Goal: Task Accomplishment & Management: Complete application form

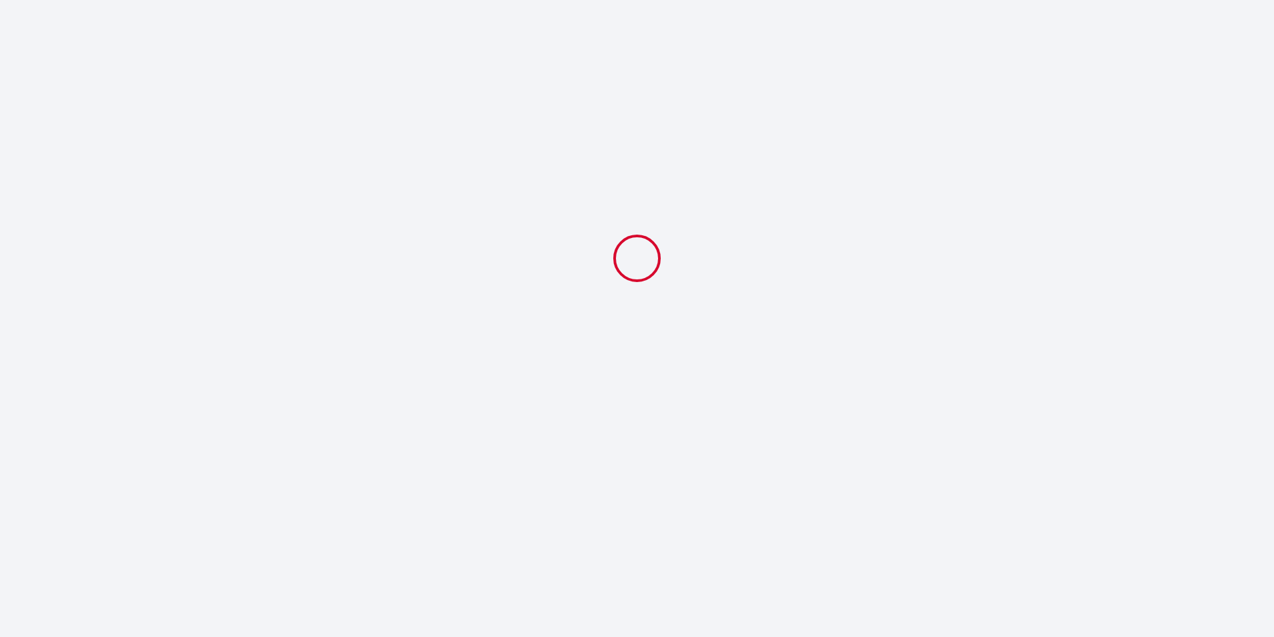
select select
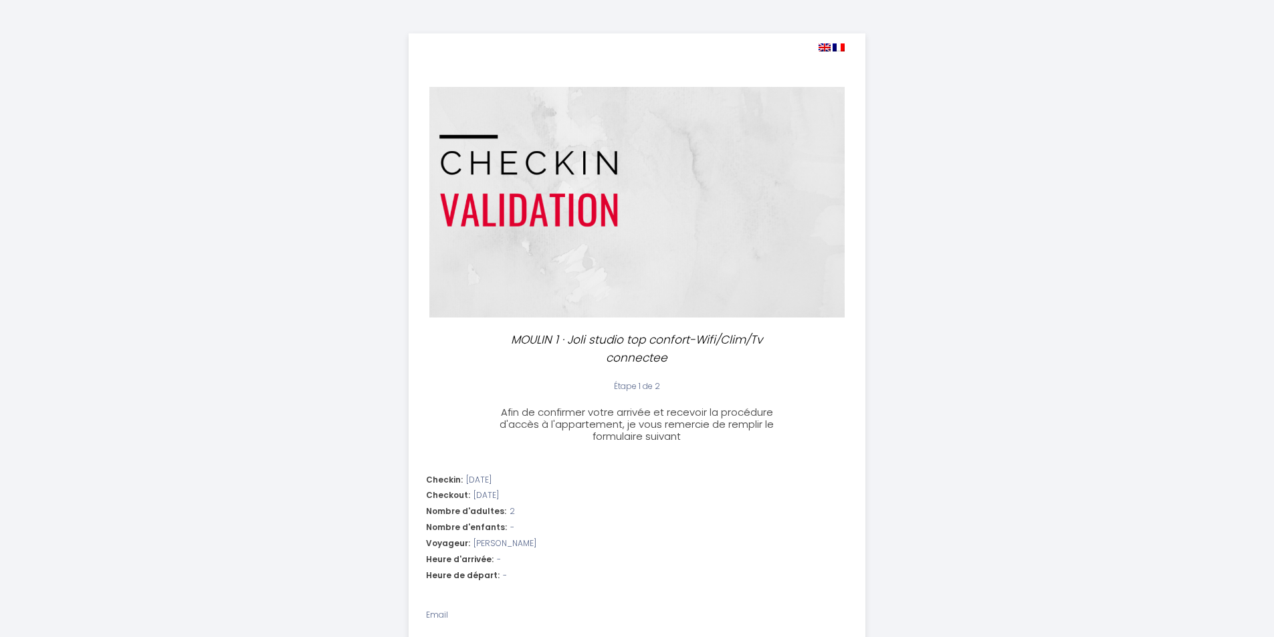
select select
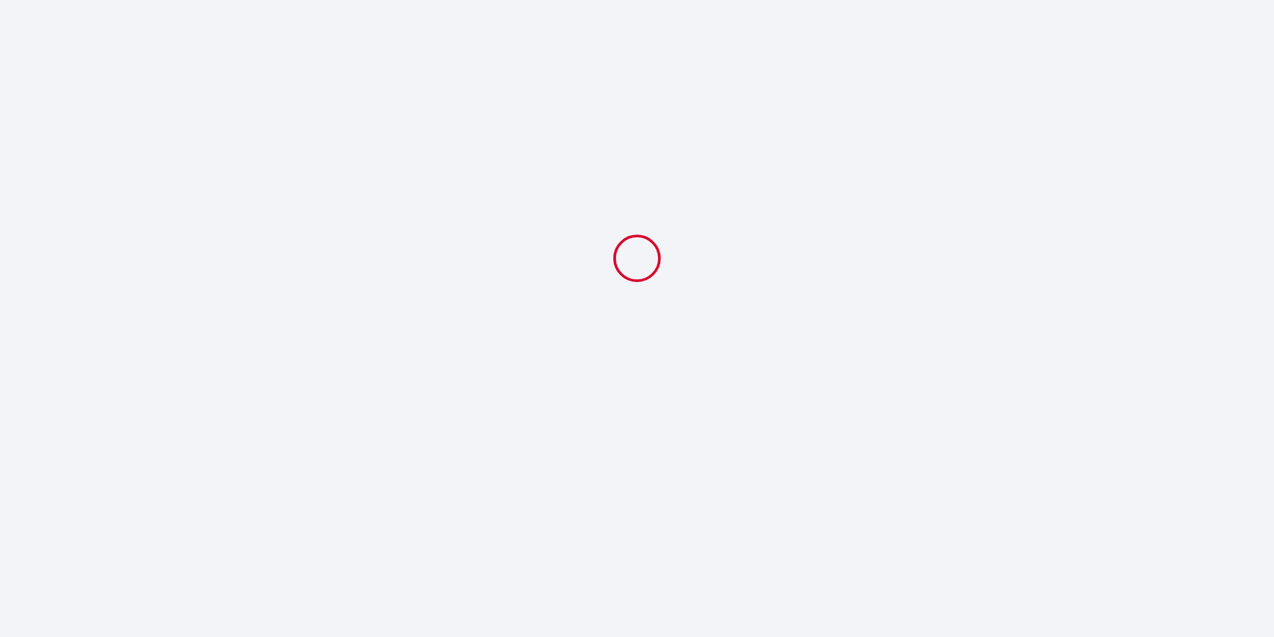
select select
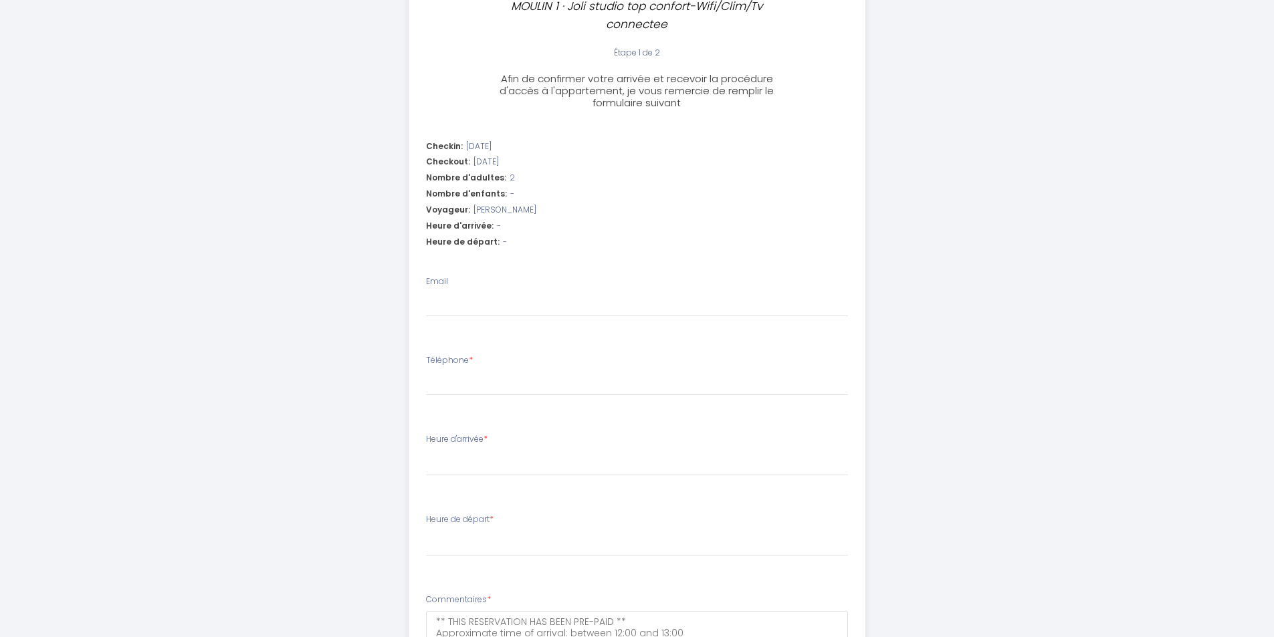
scroll to position [334, 0]
click at [497, 226] on span "-" at bounding box center [499, 225] width 4 height 13
click at [497, 222] on span "-" at bounding box center [499, 225] width 4 height 13
drag, startPoint x: 493, startPoint y: 222, endPoint x: 495, endPoint y: 237, distance: 15.5
click at [497, 221] on span "-" at bounding box center [499, 225] width 4 height 13
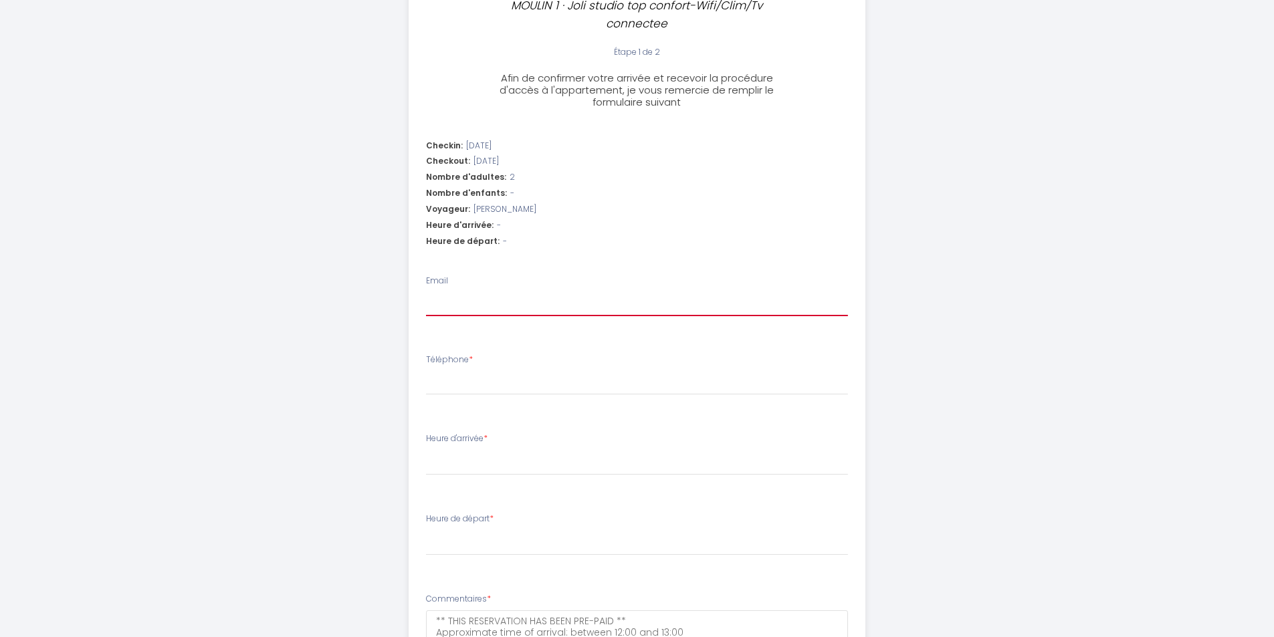
click at [468, 302] on input "Email" at bounding box center [637, 304] width 422 height 24
type input "i"
select select
type input "ig"
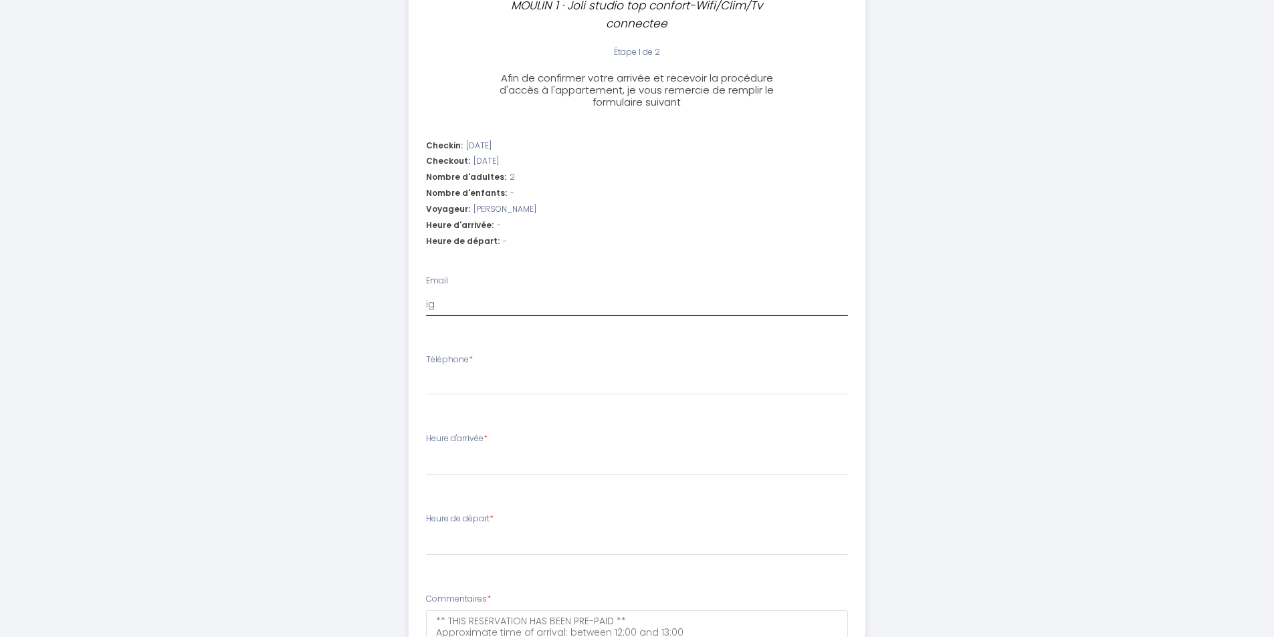
select select
type input "ign"
select select
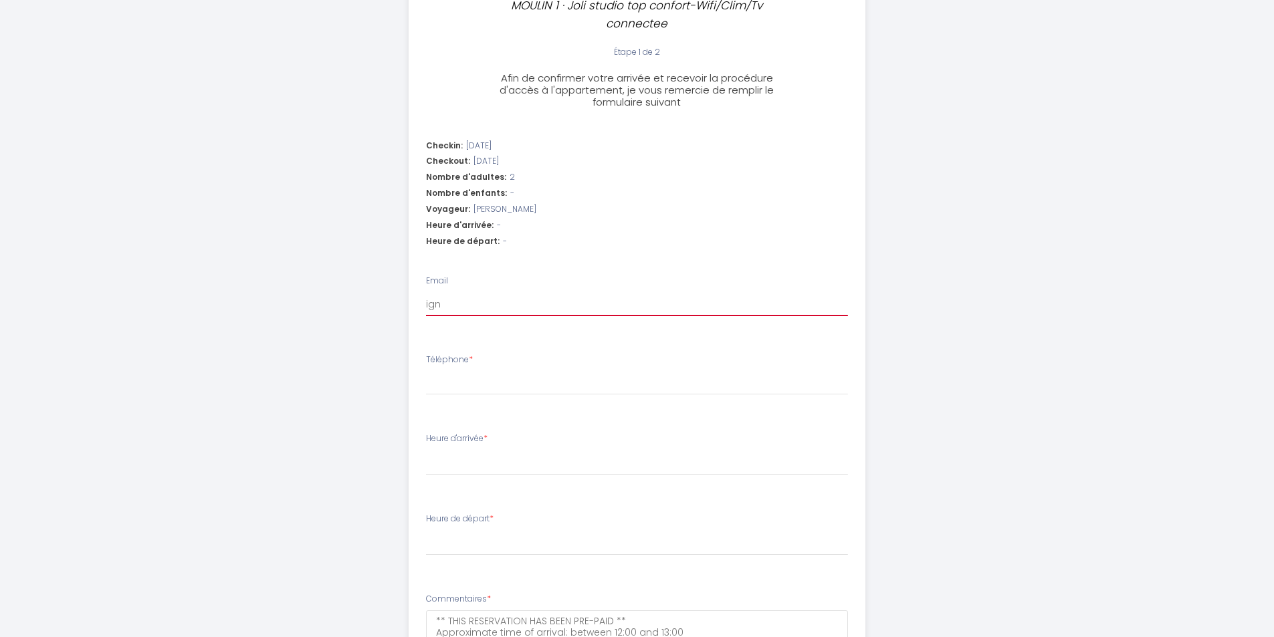
type input "igna"
select select
type input "ignas"
select select
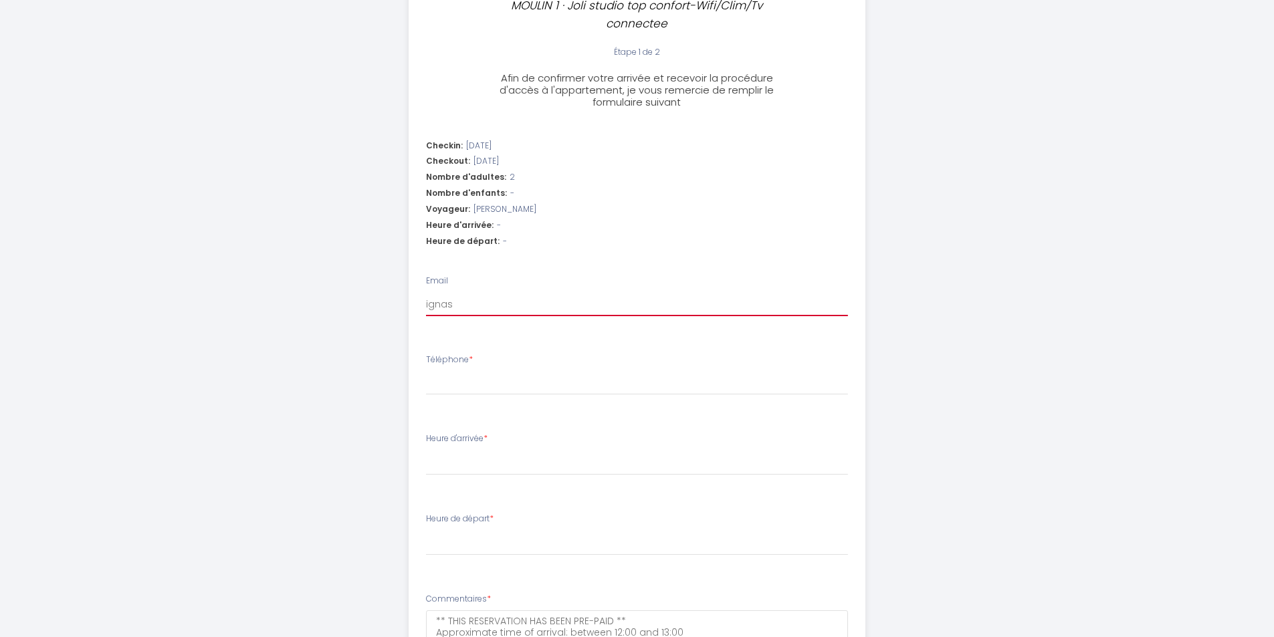
select select
type input "ignasi"
select select
type input "ignasi1"
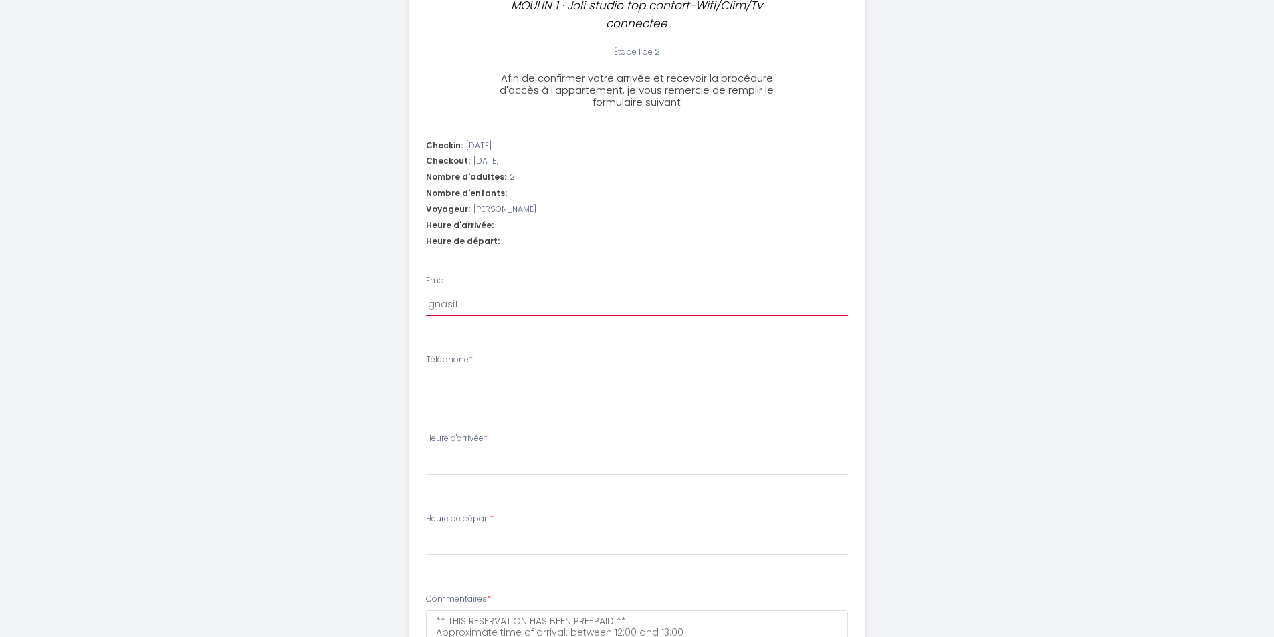
select select
type input "ignasi19"
select select
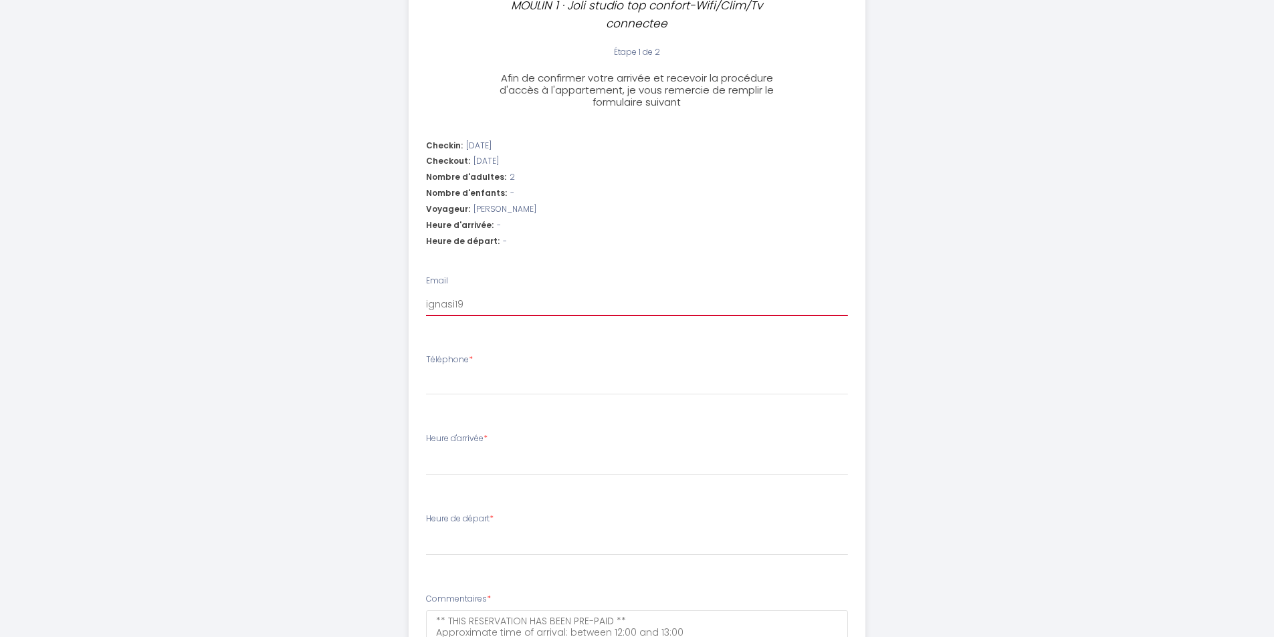
type input "ignasi196"
select select
type input "ignasi1965"
select select
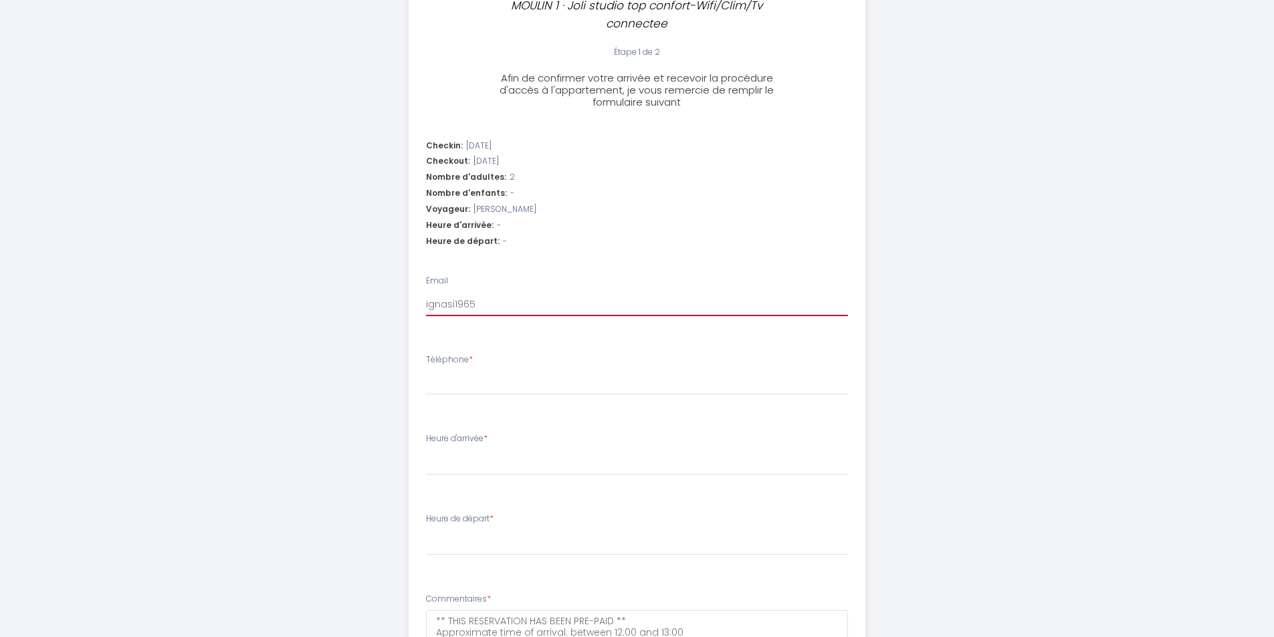
select select
type input "ignasi1965@"
select select
type input "ignasi1965@y"
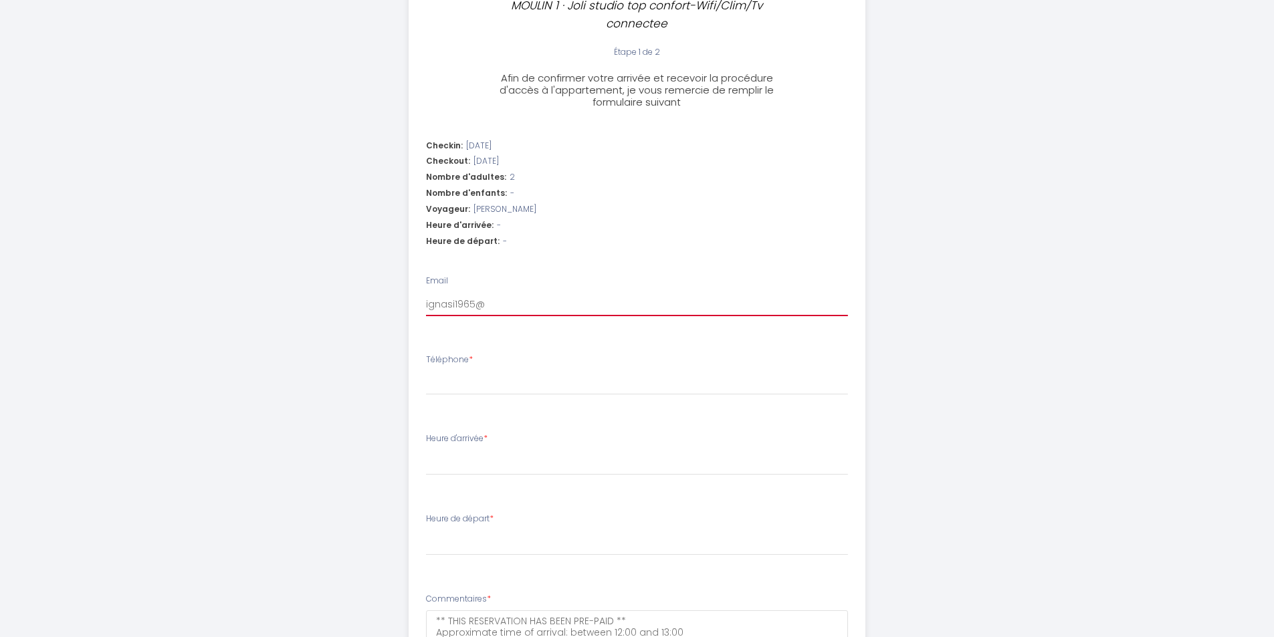
select select
type input "ignasi1965@ya"
select select
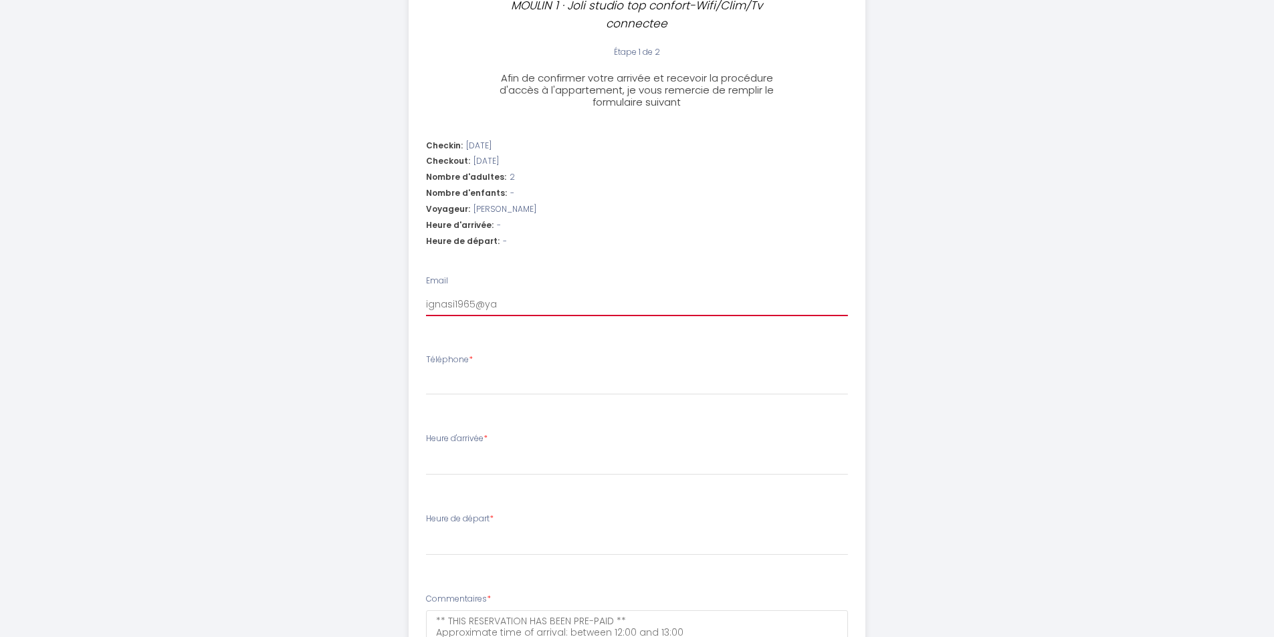
type input "ignasi1965@yah"
select select
type input "ignasi1965@yaho"
select select
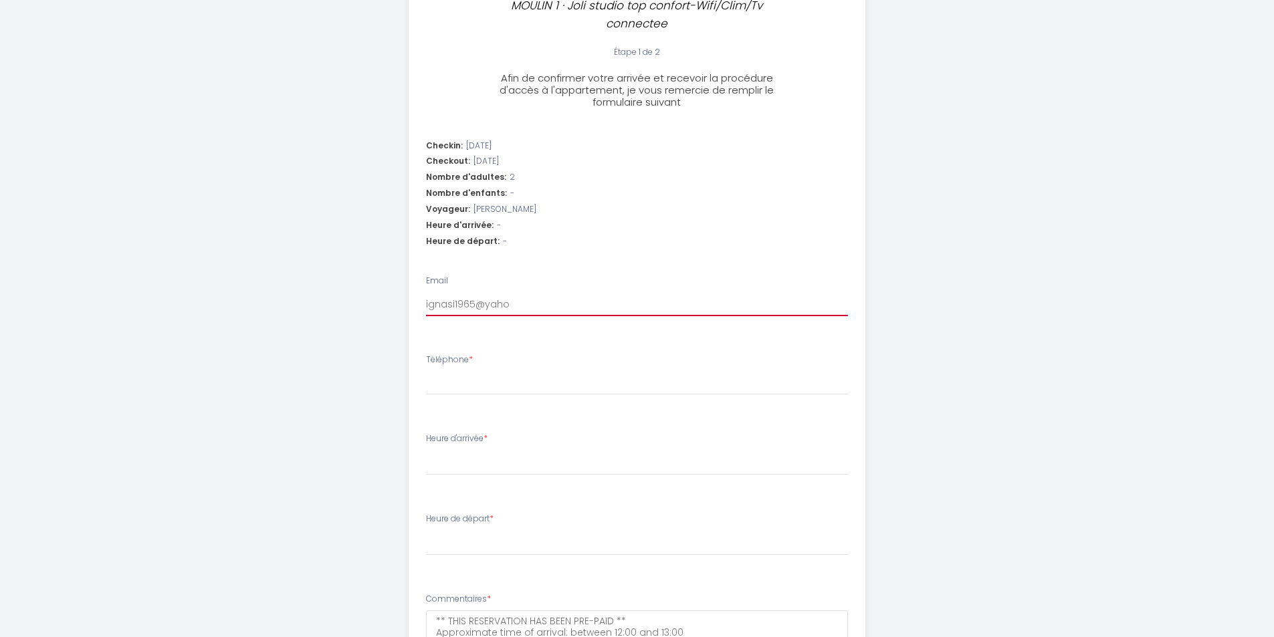
select select
type input "ignasi1965@yahoo"
select select
type input "ignasi1965@yahoo."
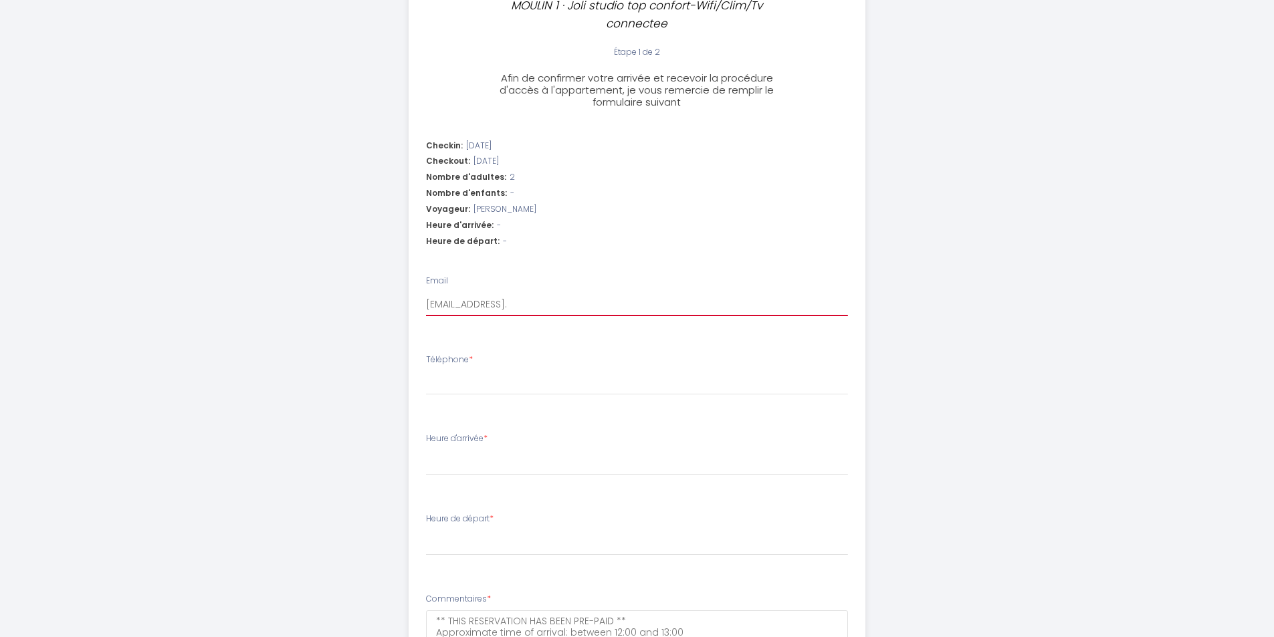
select select
type input "ignasi1965@yahoo.e"
select select
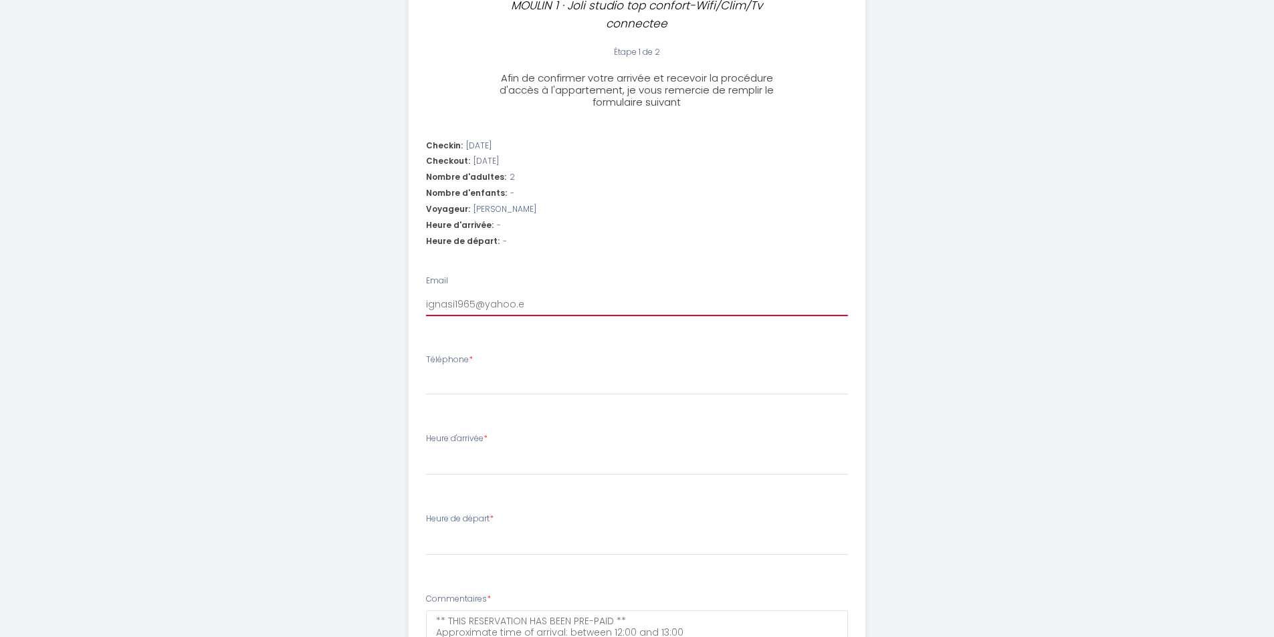
type input "[EMAIL_ADDRESS][DOMAIN_NAME]"
select select
type input "[EMAIL_ADDRESS][DOMAIN_NAME]"
click at [452, 378] on input "Téléphone *" at bounding box center [637, 383] width 422 height 24
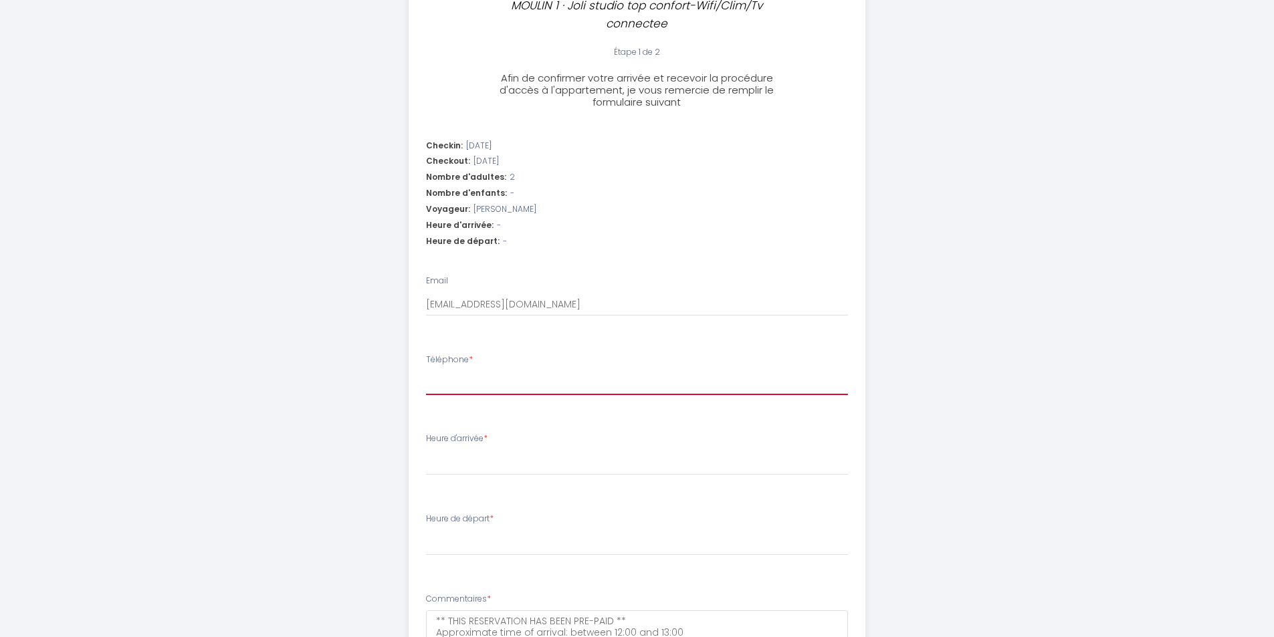
type input "6"
select select
type input "66"
select select
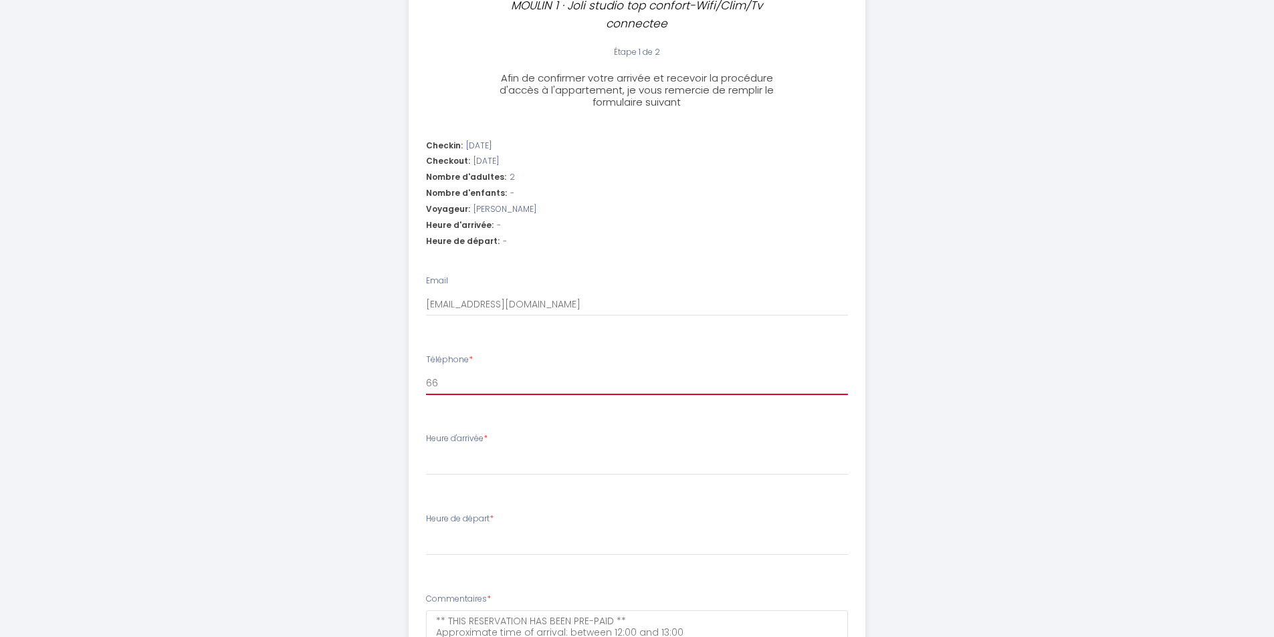
select select
type input "662"
select select
type input "6622"
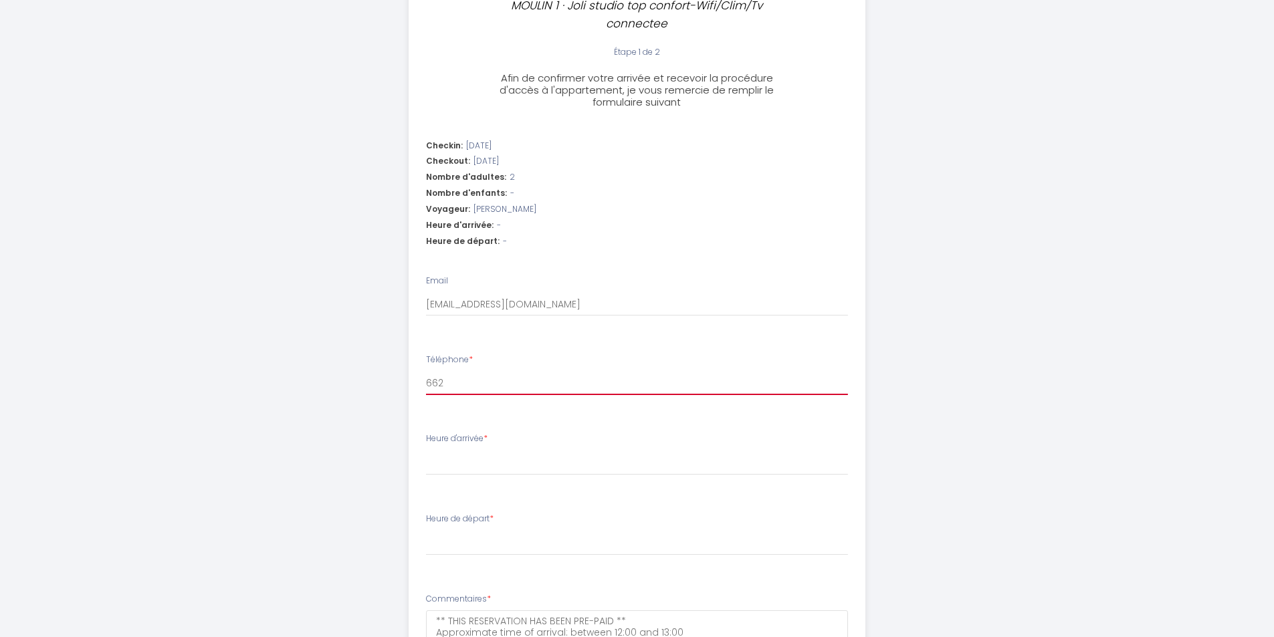
select select
type input "66225"
select select
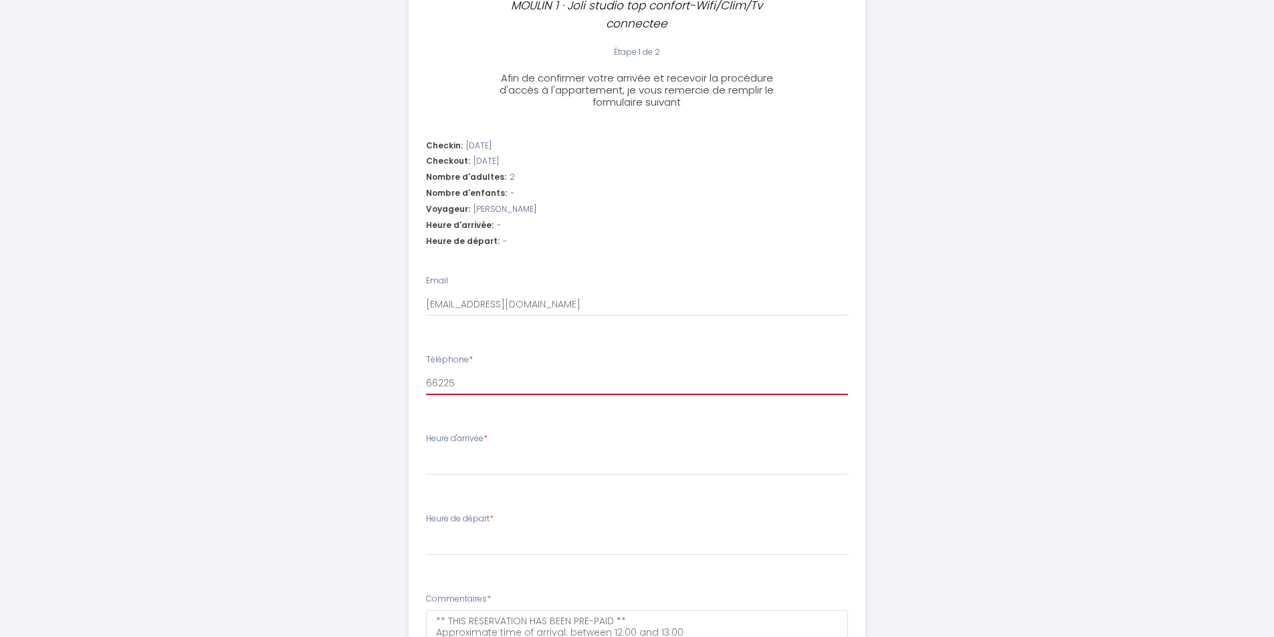
type input "662255"
select select
type input "6622554"
select select
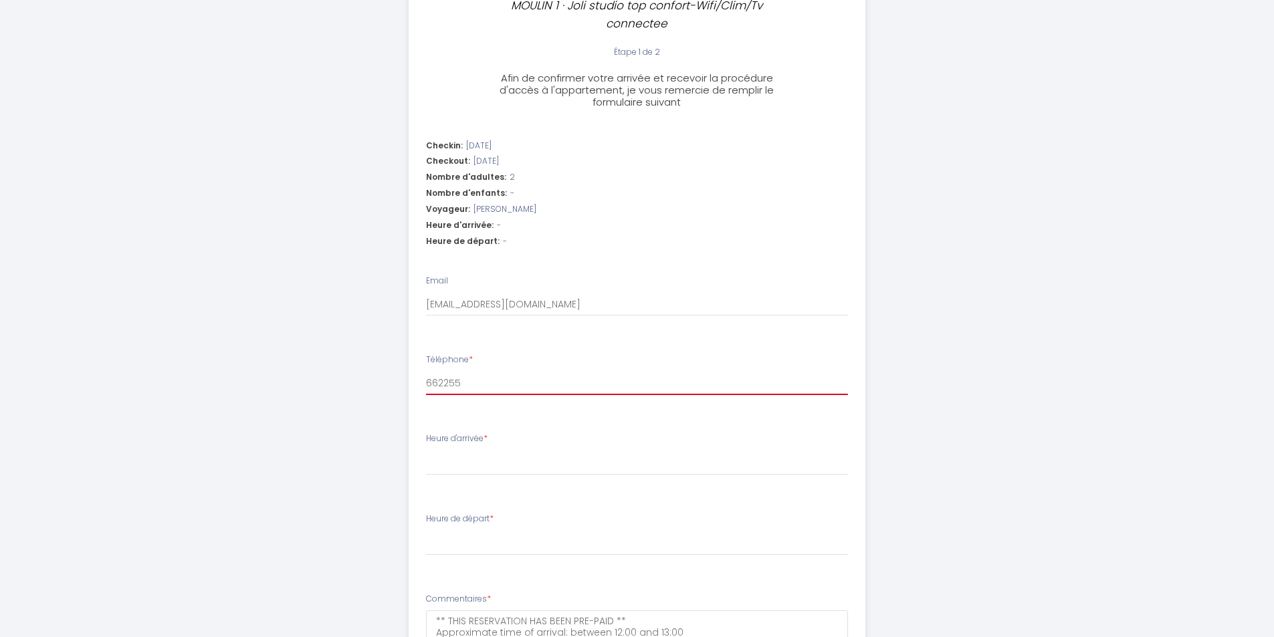
select select
type input "66225545"
select select
type input "662255453"
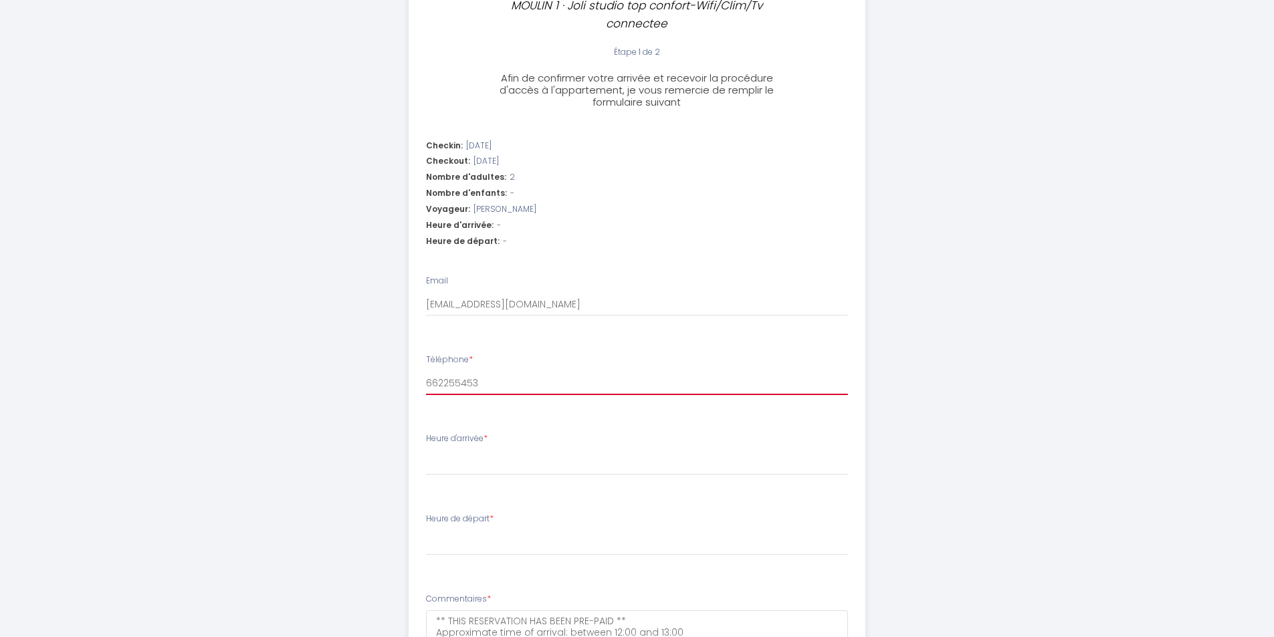
select select
type input "662255453"
click at [469, 461] on select "17:00 17:30 18:00 18:30 19:00 19:30 20:00 20:30 21:00 21:30 22:00 22:30 23:00 2…" at bounding box center [637, 462] width 422 height 25
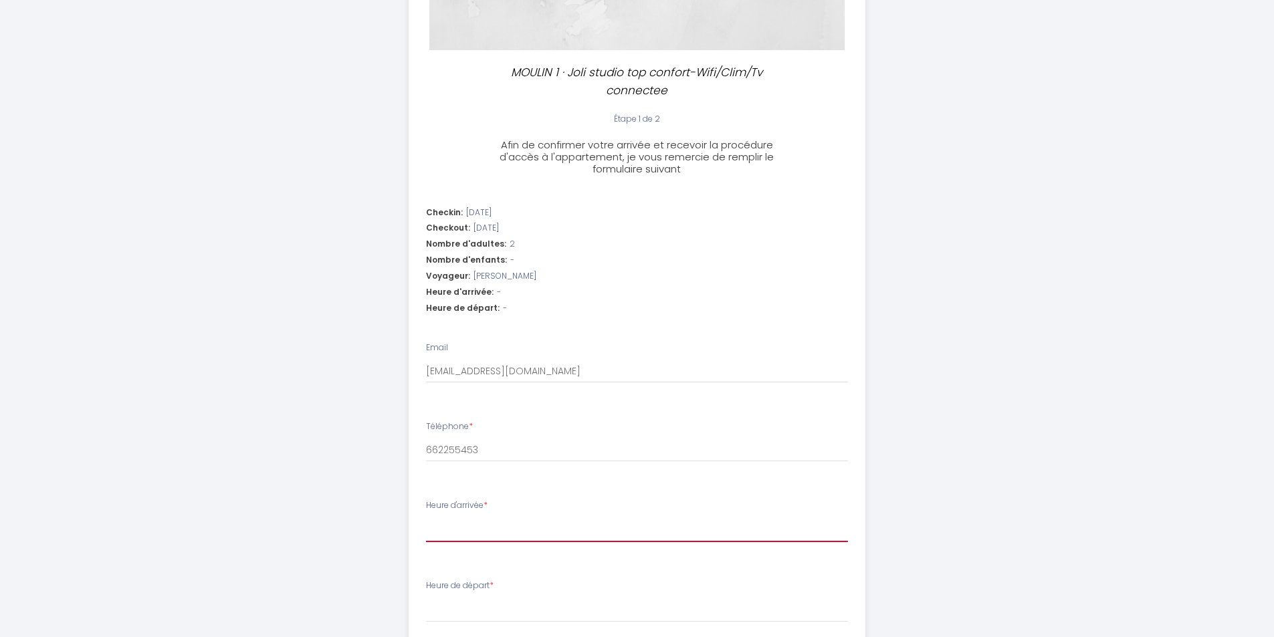
scroll to position [468, 0]
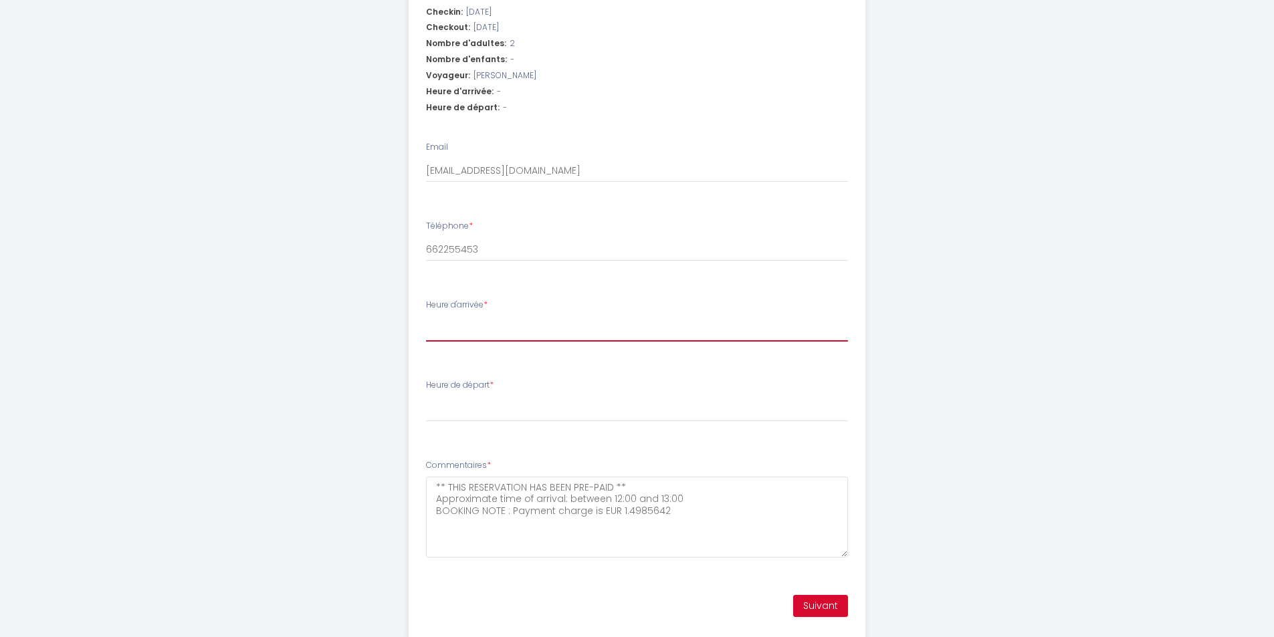
click at [444, 337] on select "17:00 17:30 18:00 18:30 19:00 19:30 20:00 20:30 21:00 21:30 22:00 22:30 23:00 2…" at bounding box center [637, 328] width 422 height 25
select select "17:00"
click at [426, 316] on select "17:00 17:30 18:00 18:30 19:00 19:30 20:00 20:30 21:00 21:30 22:00 22:30 23:00 2…" at bounding box center [637, 328] width 422 height 25
click at [476, 406] on select "00:00 00:30 01:00 01:30 02:00 02:30 03:00 03:30 04:00 04:30 05:00 05:30 06:00 0…" at bounding box center [637, 408] width 422 height 25
select select "10:00"
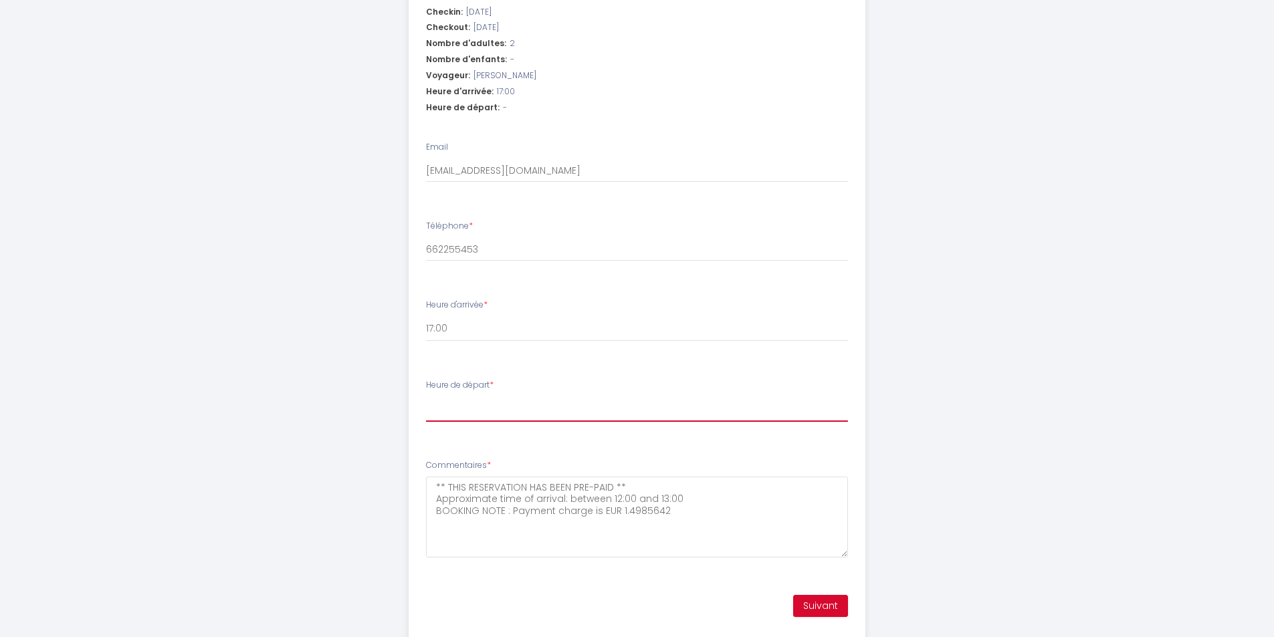
click at [426, 396] on select "00:00 00:30 01:00 01:30 02:00 02:30 03:00 03:30 04:00 04:30 05:00 05:30 06:00 0…" at bounding box center [637, 408] width 422 height 25
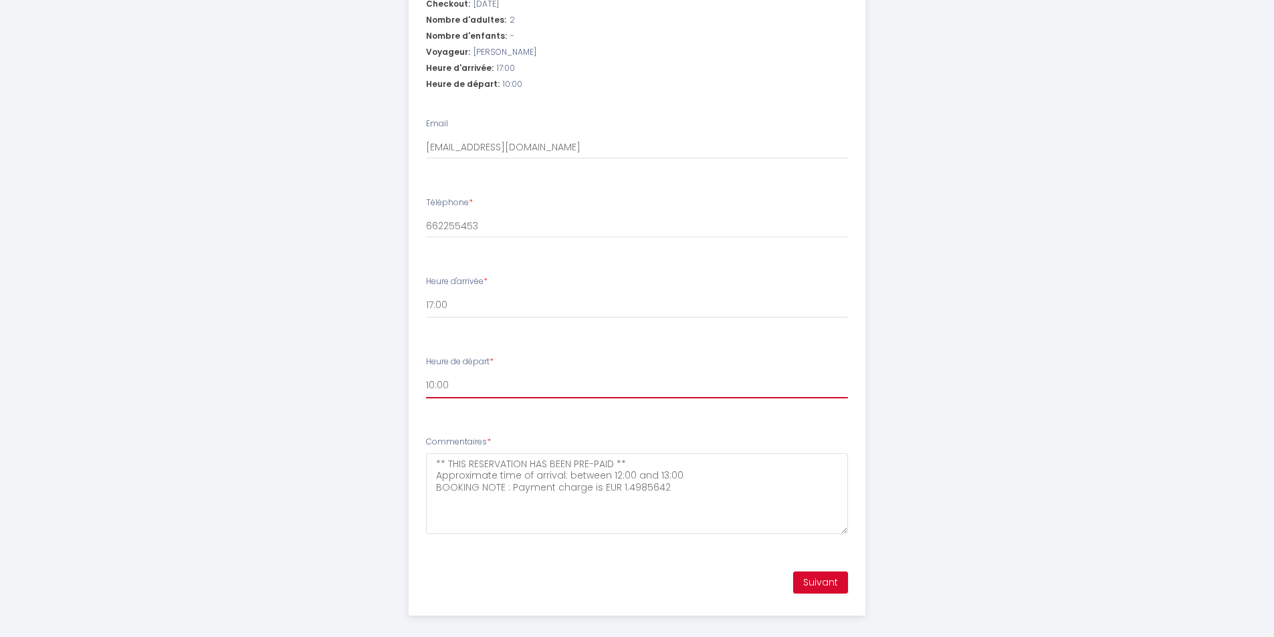
scroll to position [503, 0]
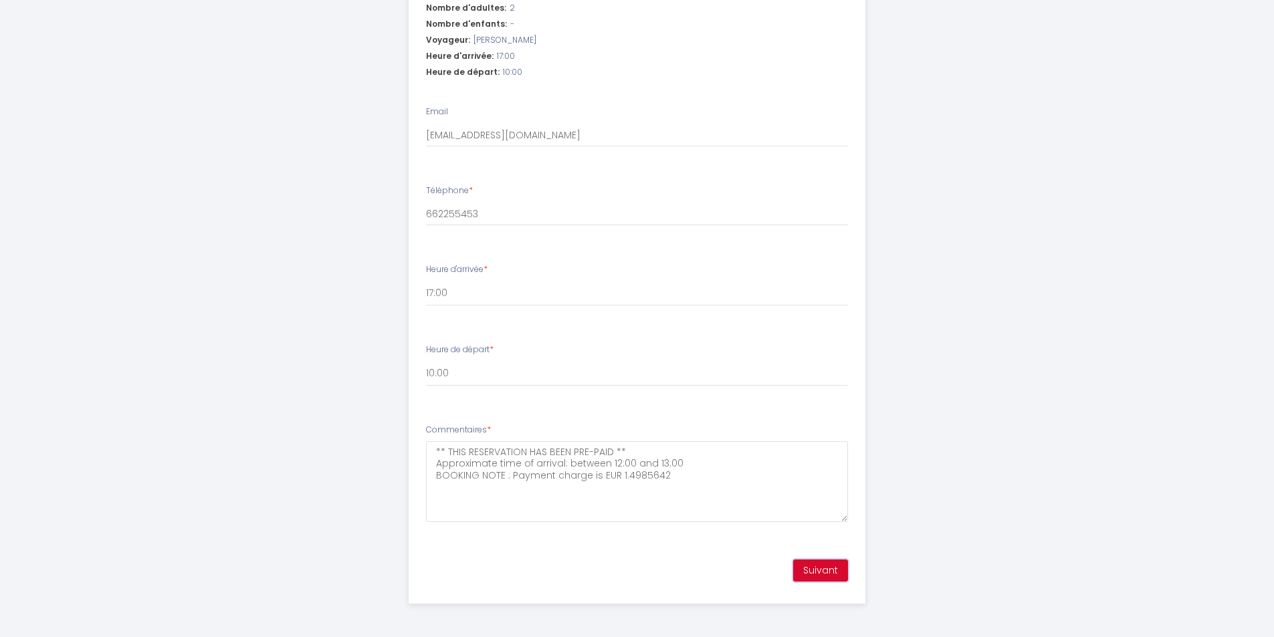
click at [829, 572] on button "Suivant" at bounding box center [820, 571] width 55 height 23
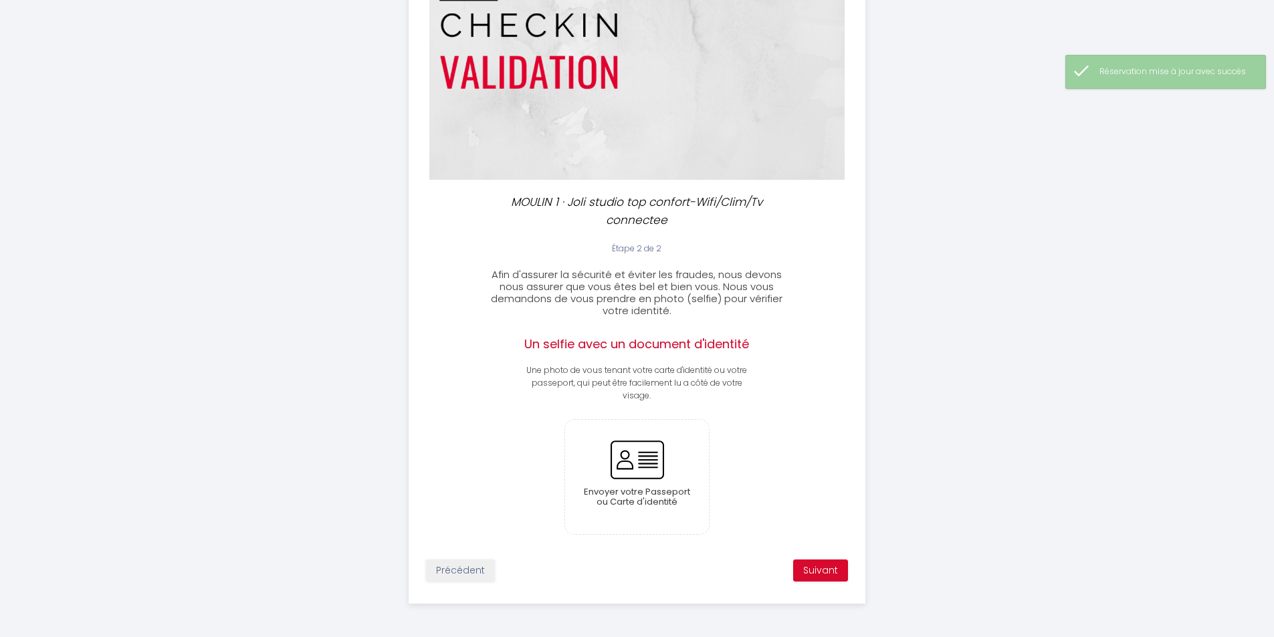
scroll to position [138, 0]
click at [829, 572] on button "Suivant" at bounding box center [820, 571] width 55 height 23
click at [471, 574] on button "Précédent" at bounding box center [460, 571] width 69 height 23
select select "10:00"
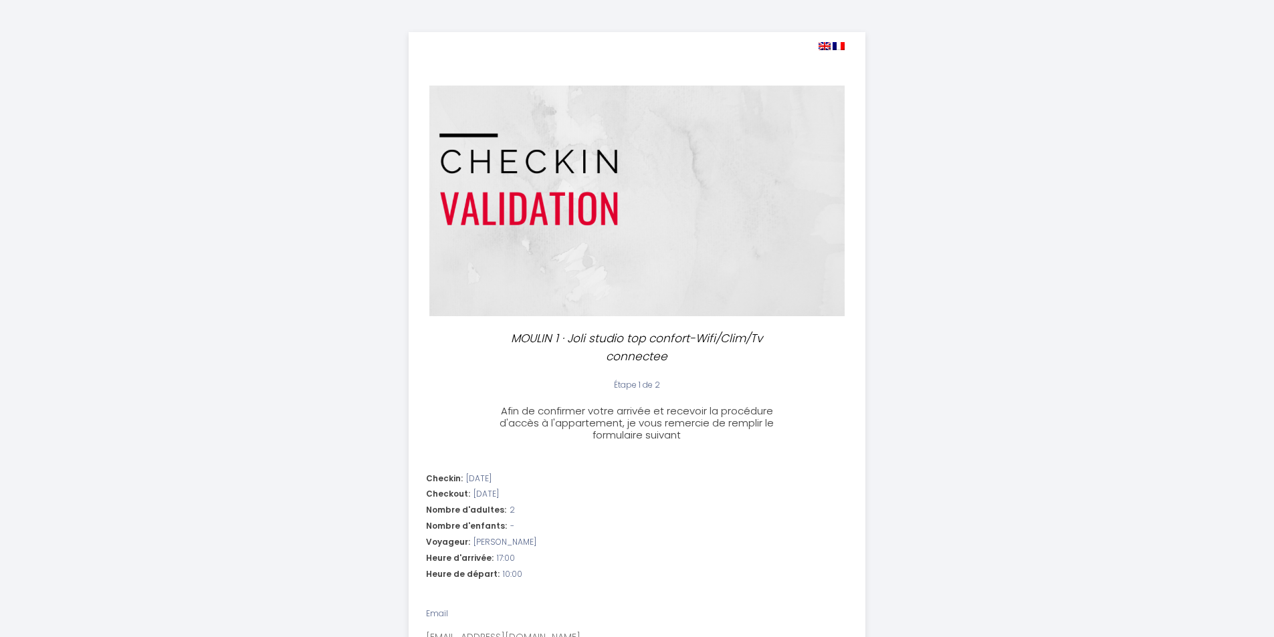
scroll to position [0, 0]
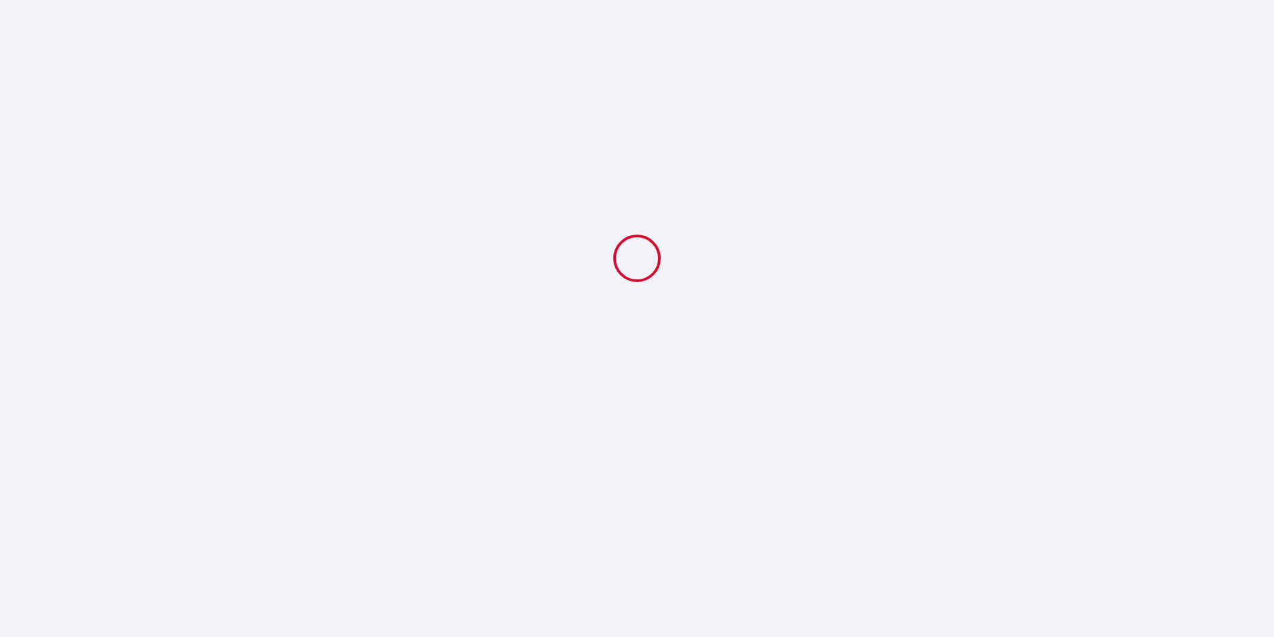
select select "10:00"
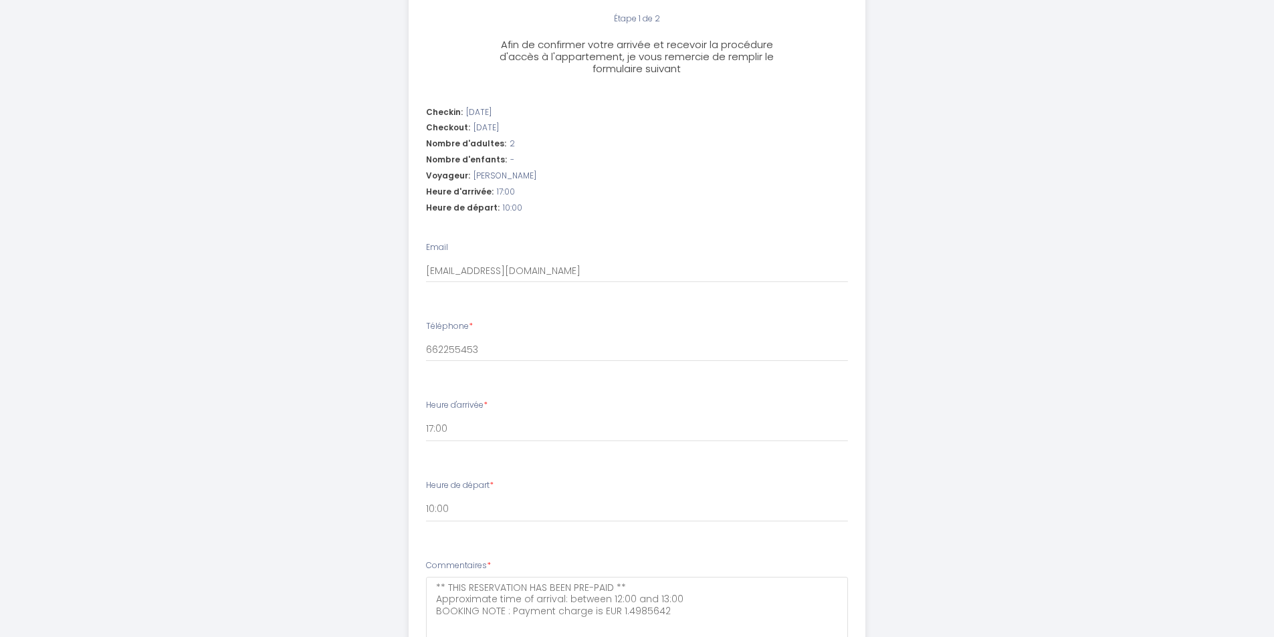
scroll to position [503, 0]
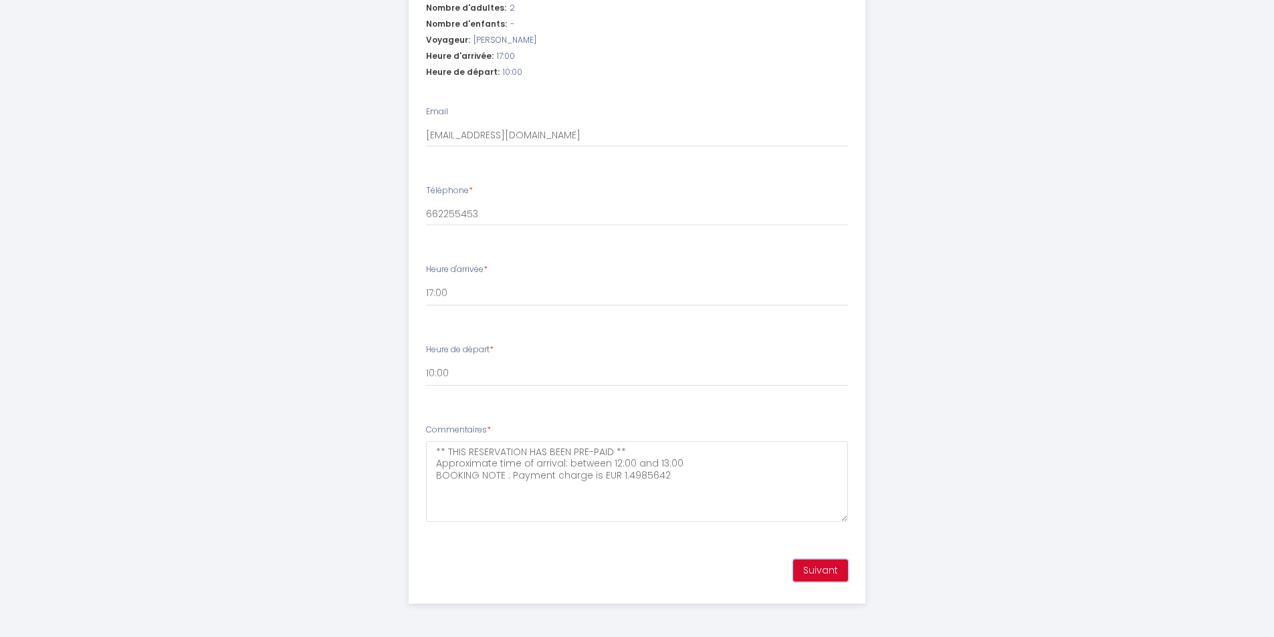
click at [814, 573] on button "Suivant" at bounding box center [820, 571] width 55 height 23
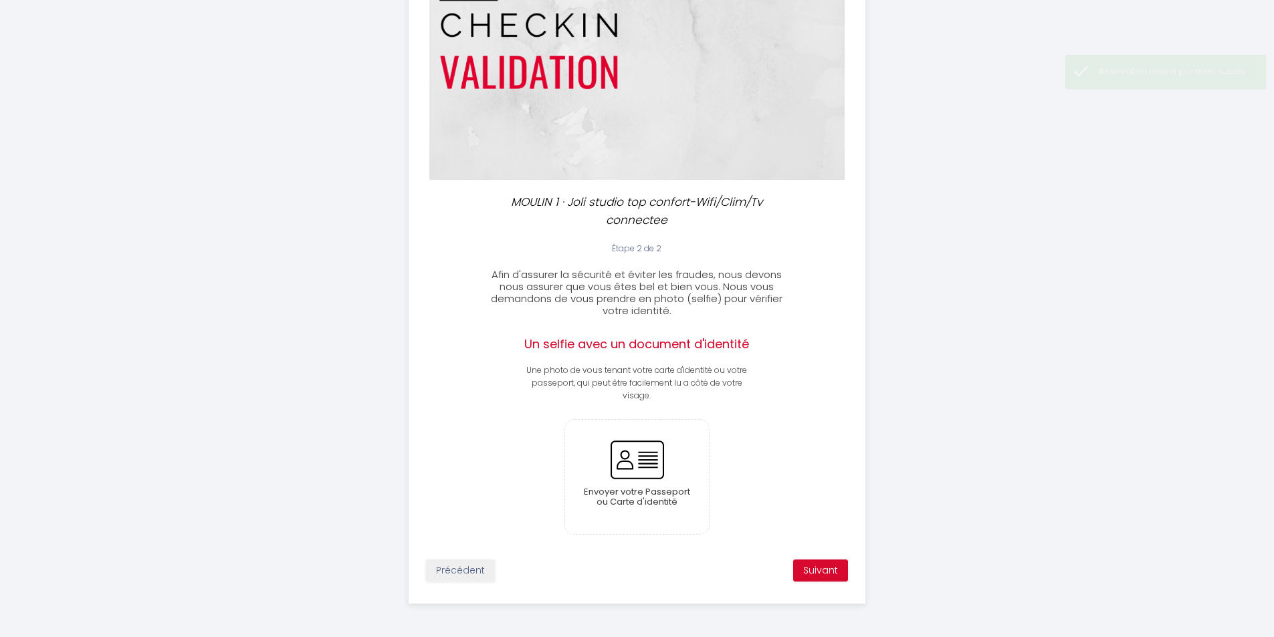
scroll to position [138, 0]
click at [828, 574] on button "Suivant" at bounding box center [820, 571] width 55 height 23
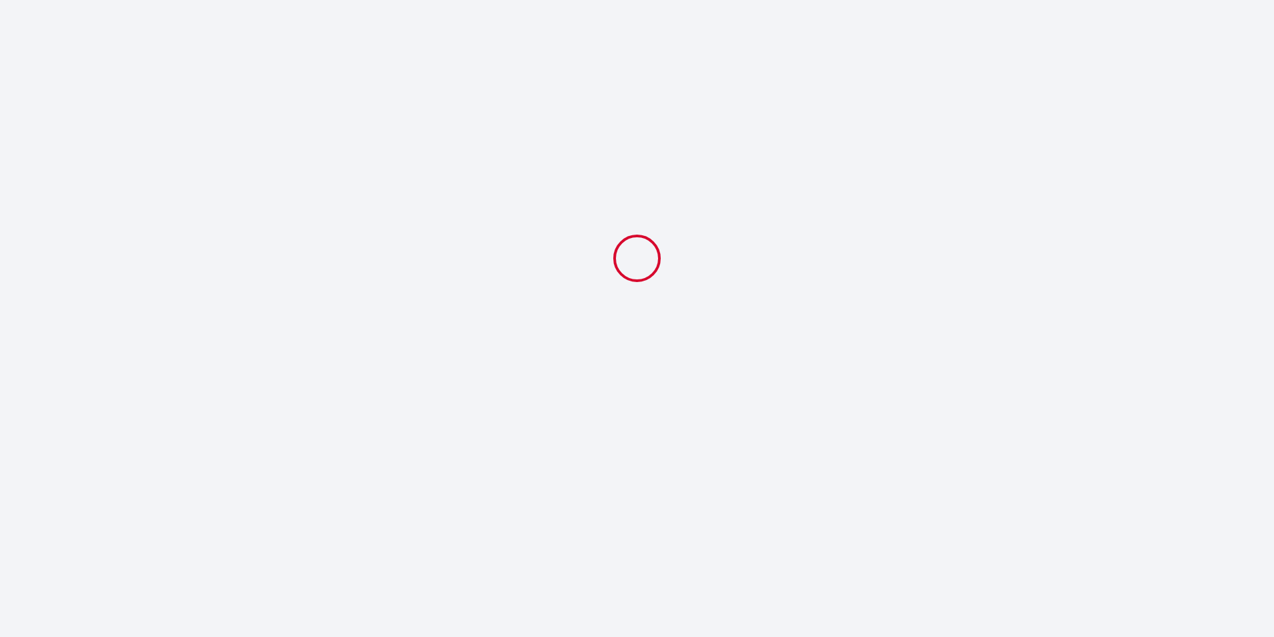
select select "10:00"
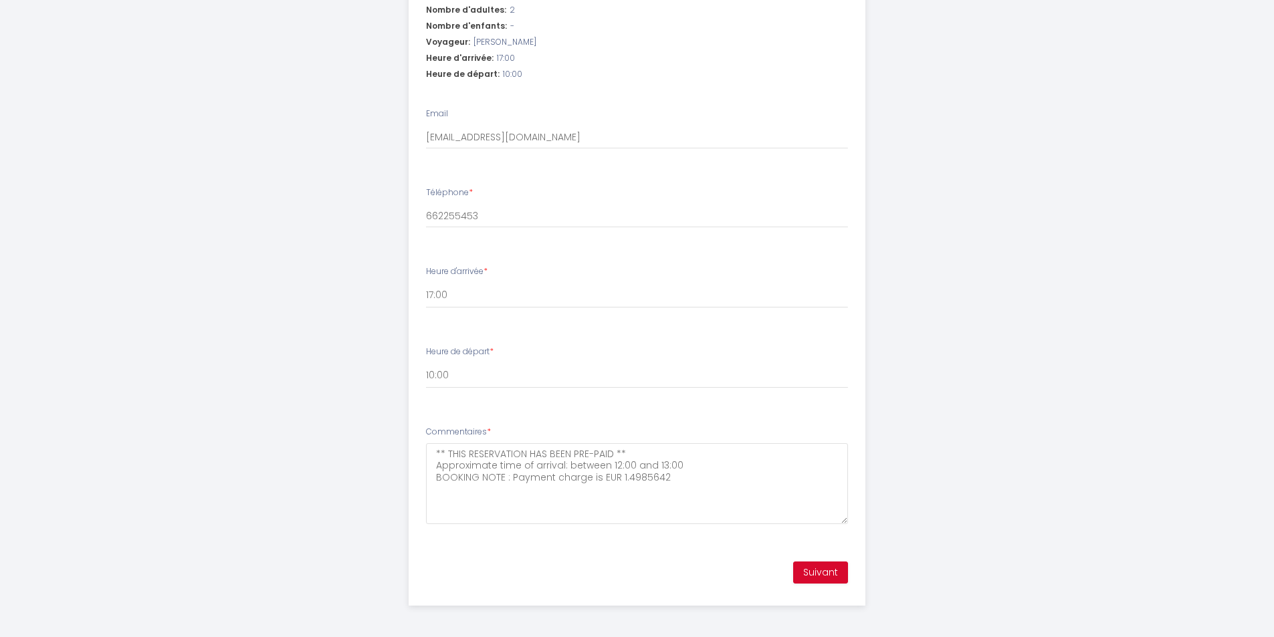
scroll to position [503, 0]
click at [818, 571] on button "Suivant" at bounding box center [820, 571] width 55 height 23
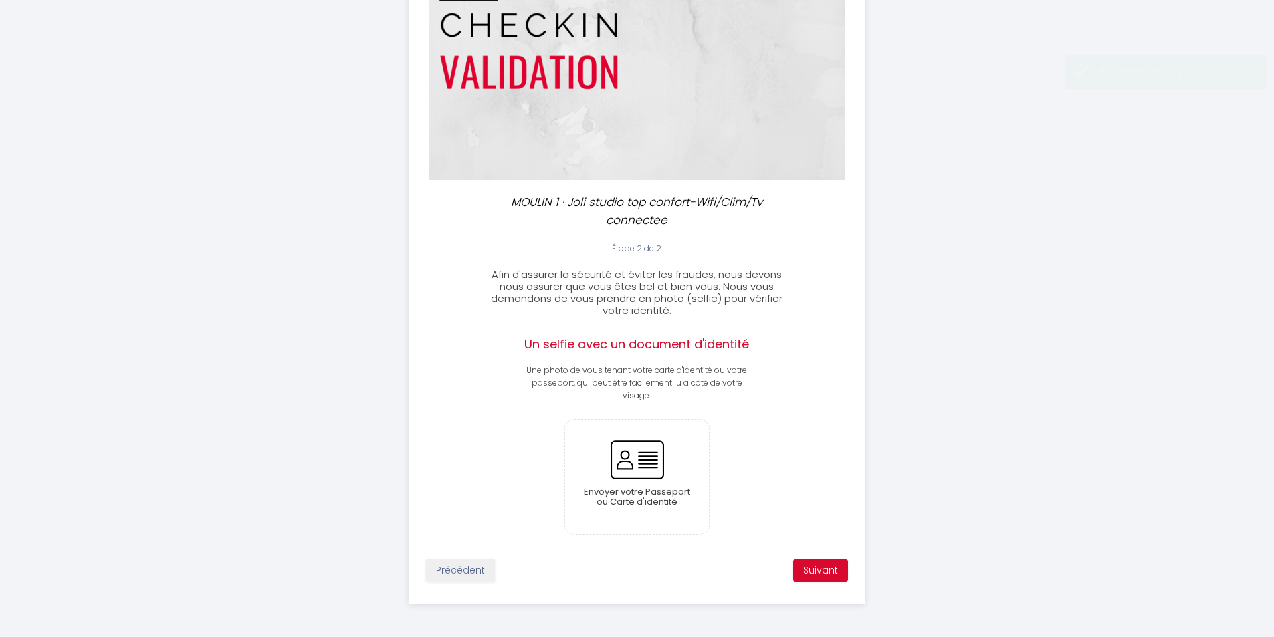
scroll to position [138, 0]
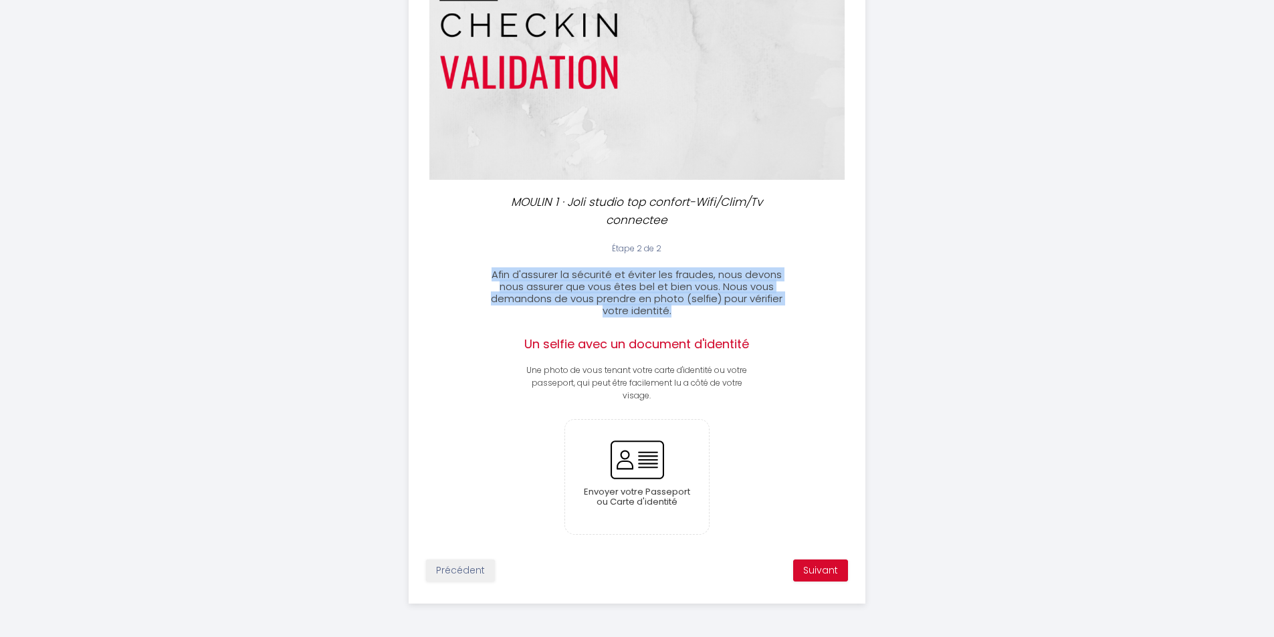
drag, startPoint x: 482, startPoint y: 267, endPoint x: 682, endPoint y: 312, distance: 204.7
click at [682, 312] on div "Étape 2 de 2 Afin d'assurer la sécurité et éviter les fraudes, nous devons nous…" at bounding box center [636, 280] width 315 height 74
copy span "Afin d'assurer la sécurité et éviter les fraudes, nous devons nous assurer que …"
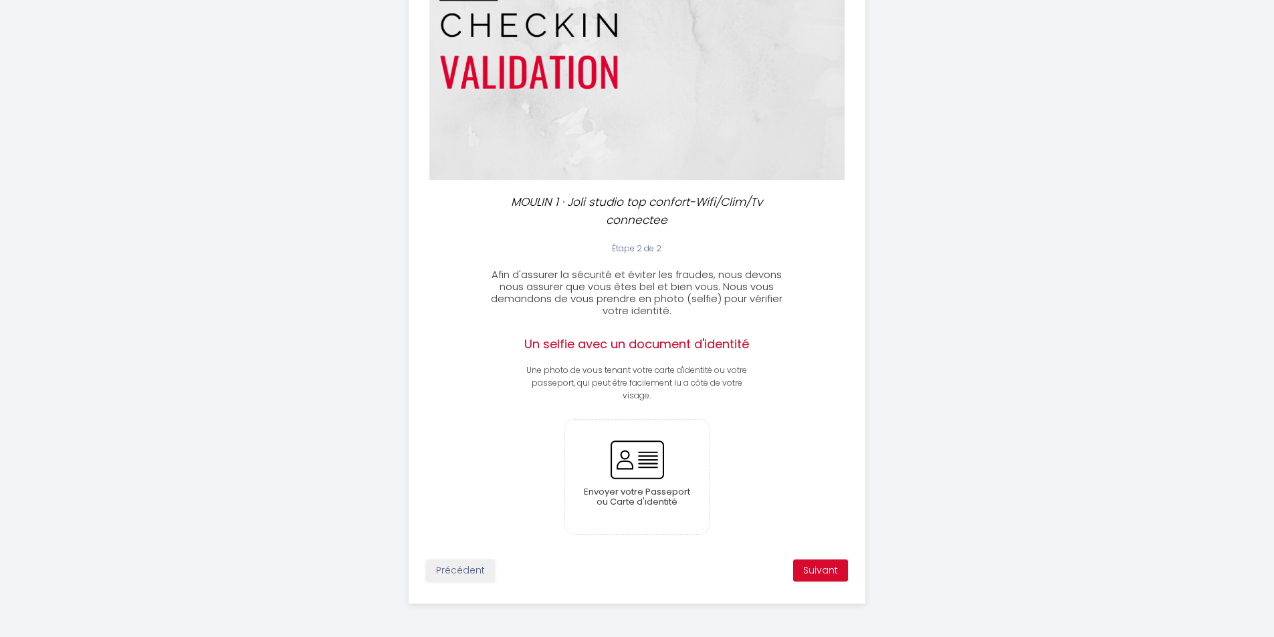
click at [776, 318] on div "Étape 2 de 2 Afin d'assurer la sécurité et éviter les fraudes, nous devons nous…" at bounding box center [636, 417] width 455 height 348
click at [453, 570] on button "Précédent" at bounding box center [460, 571] width 69 height 23
select select "10:00"
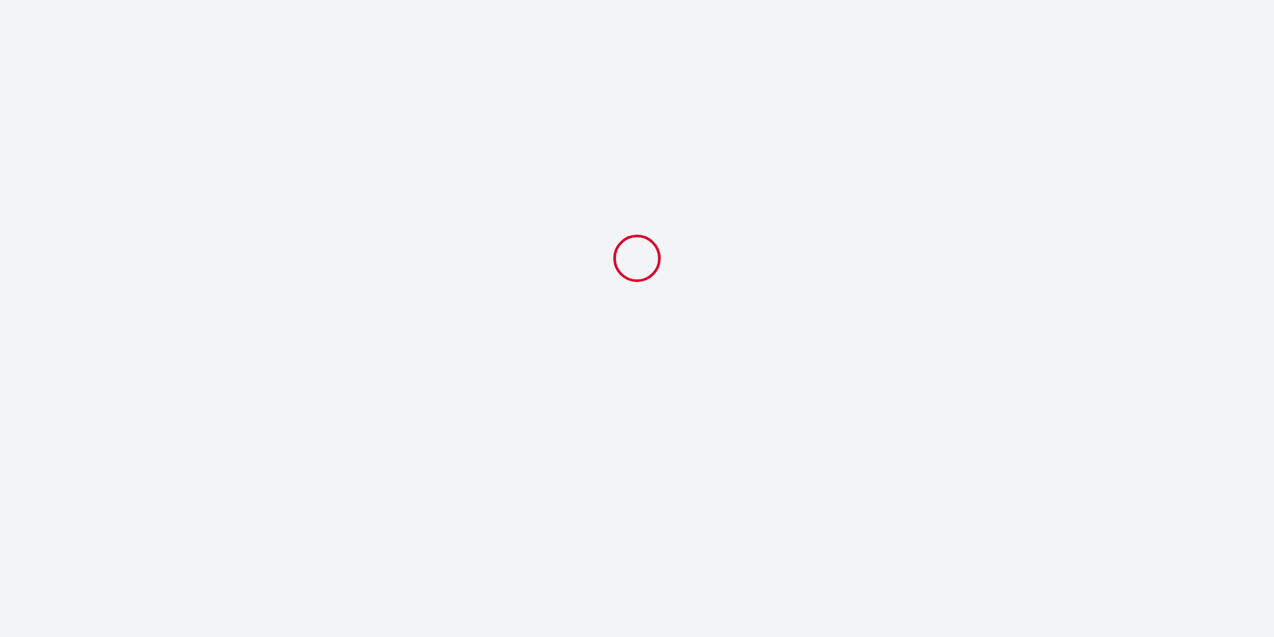
select select "10:00"
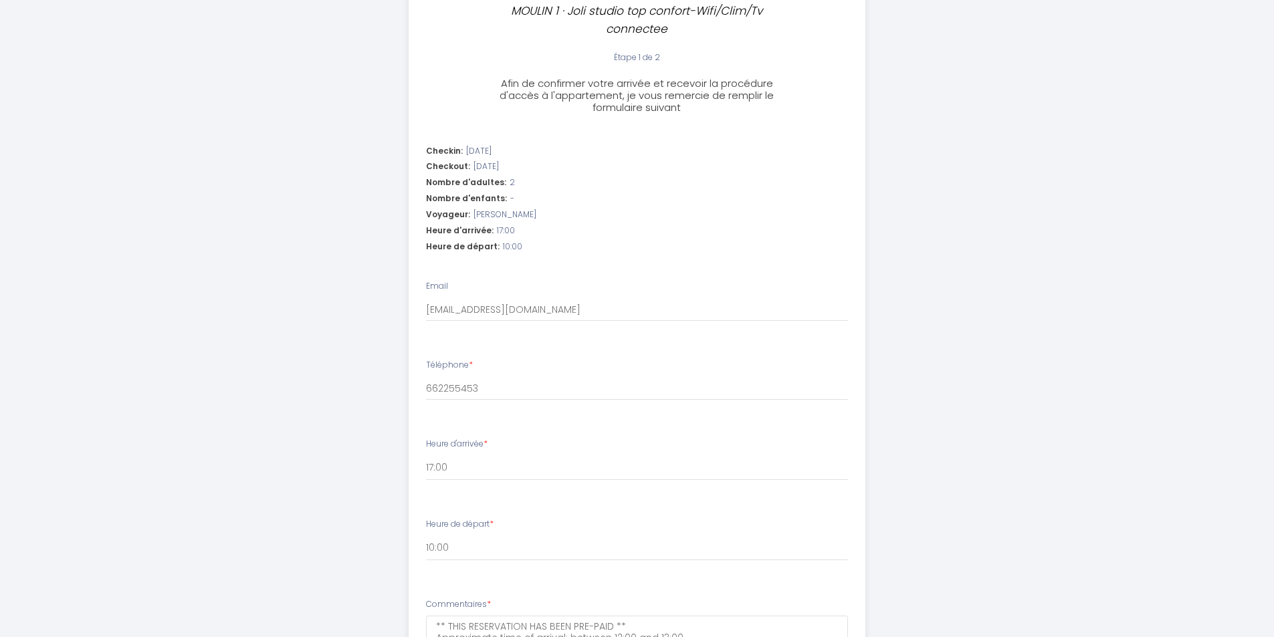
scroll to position [334, 0]
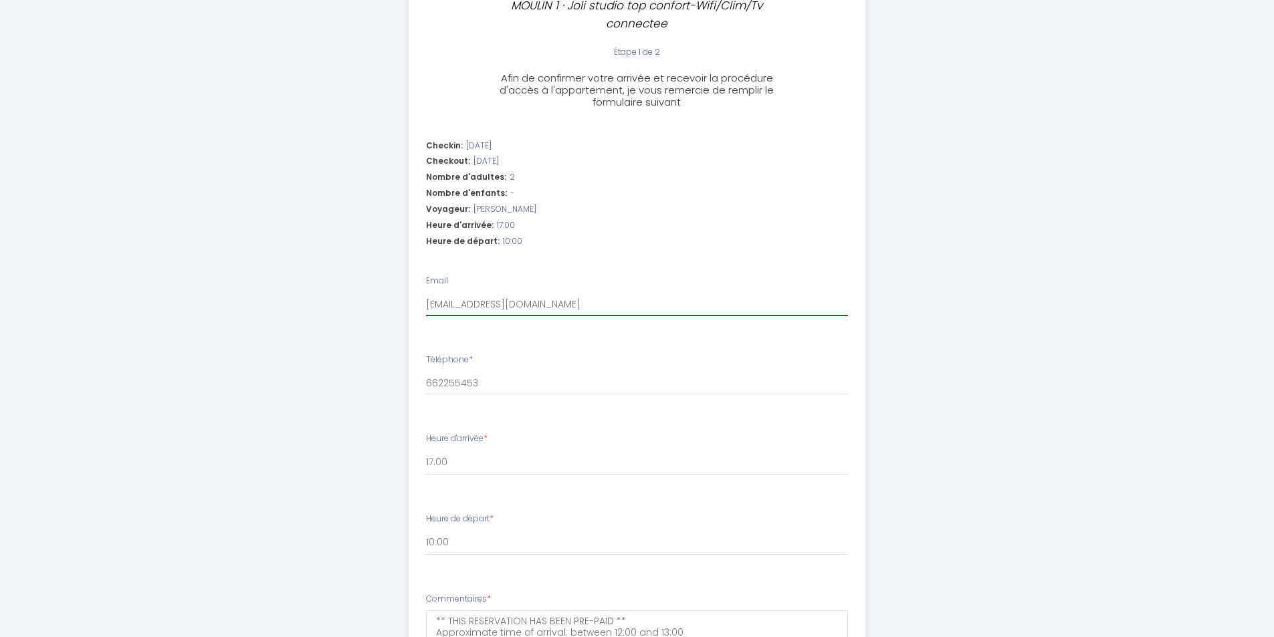
drag, startPoint x: 595, startPoint y: 309, endPoint x: 410, endPoint y: 306, distance: 185.2
click at [410, 306] on li "Email ignasi1965@yahoo.es" at bounding box center [636, 302] width 455 height 71
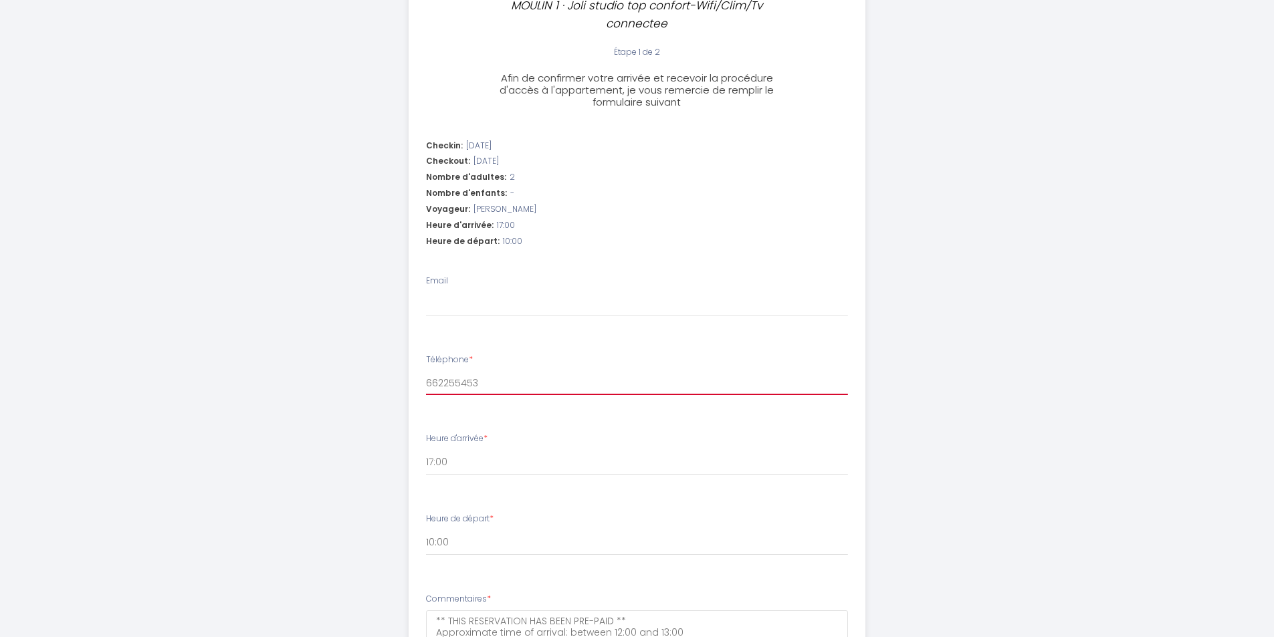
drag, startPoint x: 500, startPoint y: 382, endPoint x: 362, endPoint y: 384, distance: 138.4
click at [362, 384] on div "MOULIN 1 · Joli studio top confort-Wifi/Clim/Tv connectee Étape 1 de 2 Afin de …" at bounding box center [637, 236] width 685 height 1141
drag, startPoint x: 456, startPoint y: 460, endPoint x: 439, endPoint y: 465, distance: 18.0
click at [439, 465] on select "17:00 17:30 18:00 18:30 19:00 19:30 20:00 20:30 21:00 21:30 22:00 22:30 23:00 2…" at bounding box center [637, 462] width 422 height 25
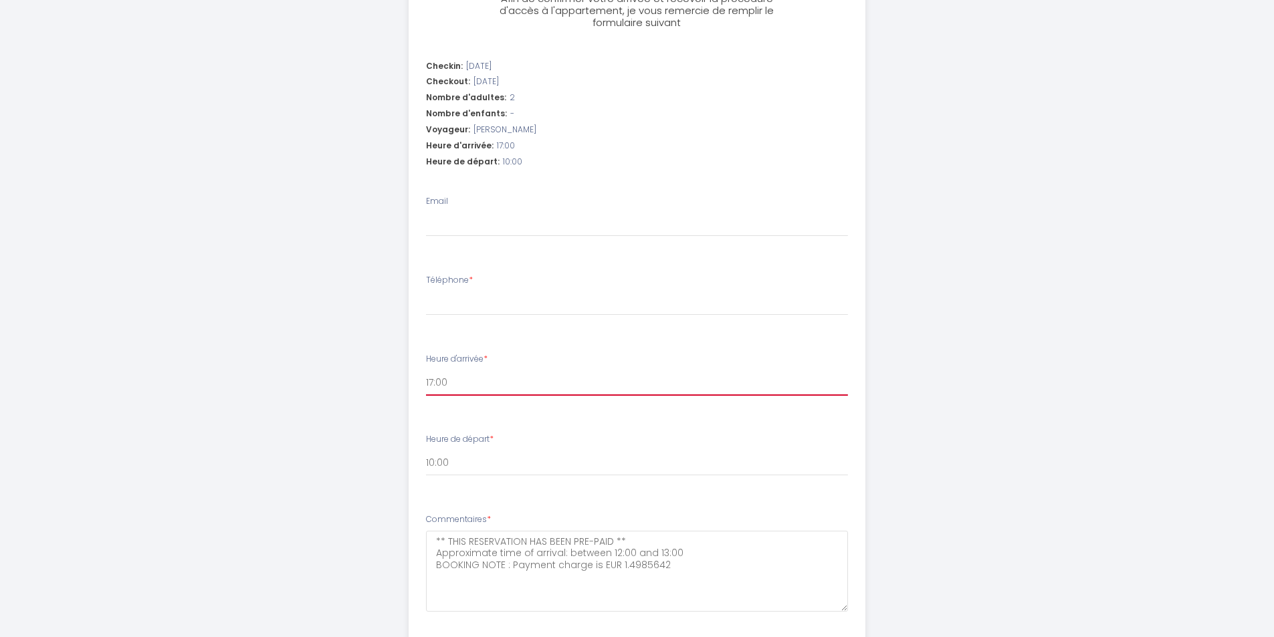
scroll to position [503, 0]
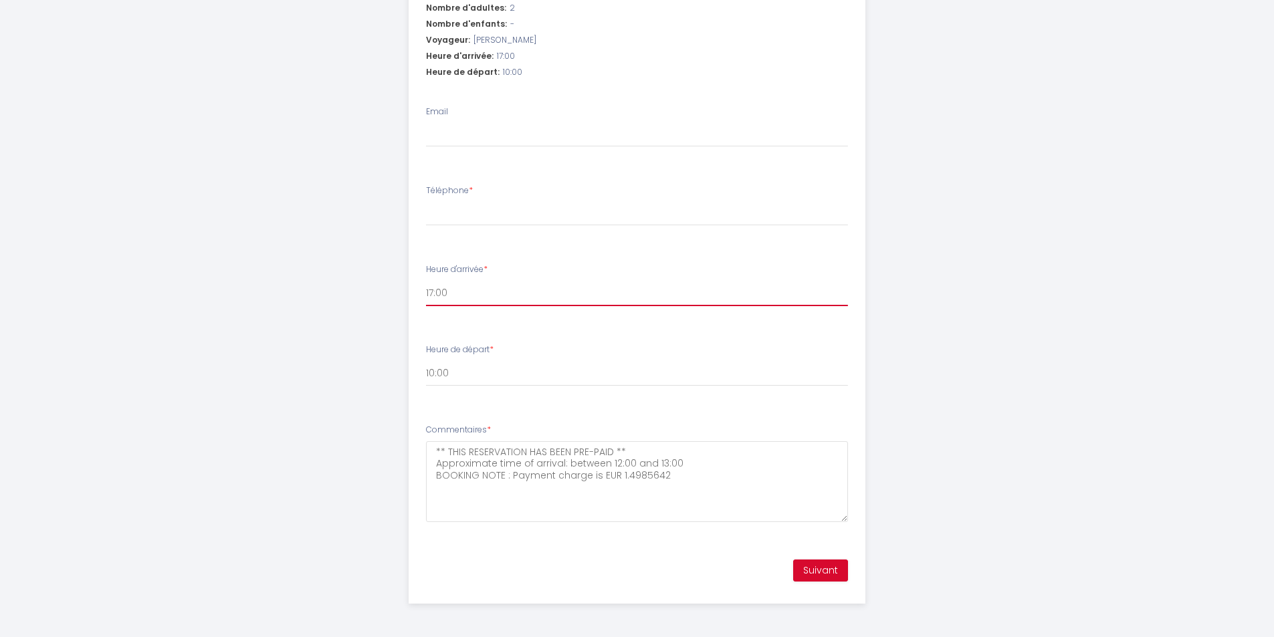
click at [444, 291] on select "17:00 17:30 18:00 18:30 19:00 19:30 20:00 20:30 21:00 21:30 22:00 22:30 23:00 2…" at bounding box center [637, 293] width 422 height 25
click at [516, 290] on select "17:00 17:30 18:00 18:30 19:00 19:30 20:00 20:30 21:00 21:30 22:00 22:30 23:00 2…" at bounding box center [637, 293] width 422 height 25
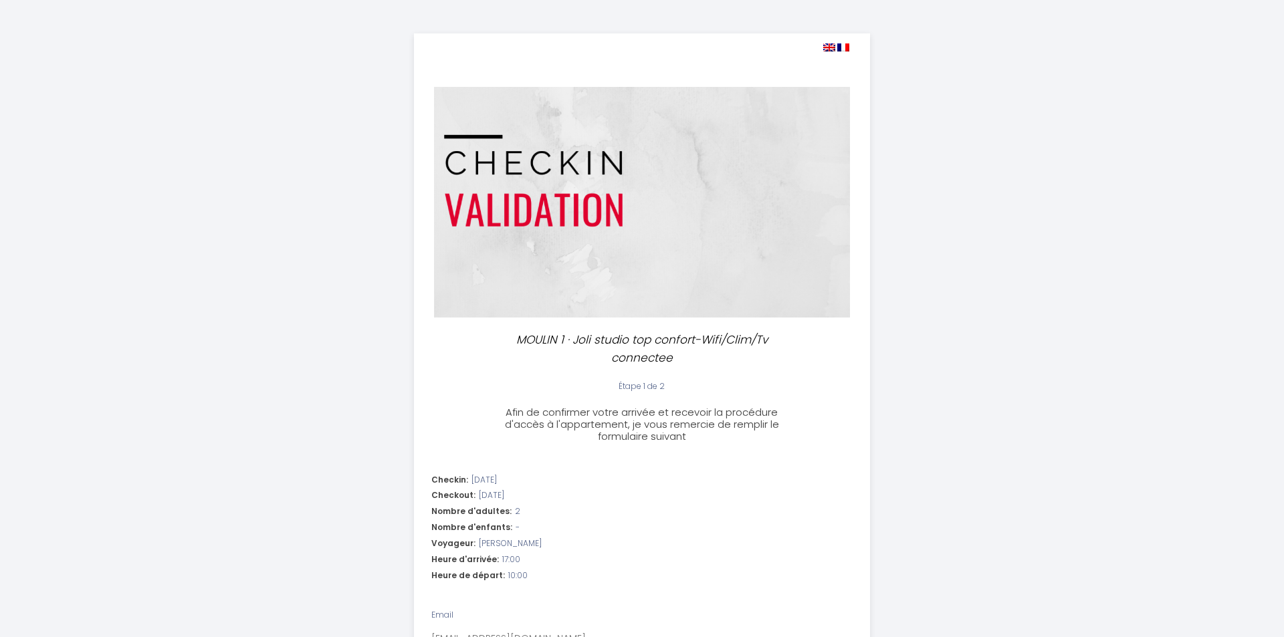
select select "10:00"
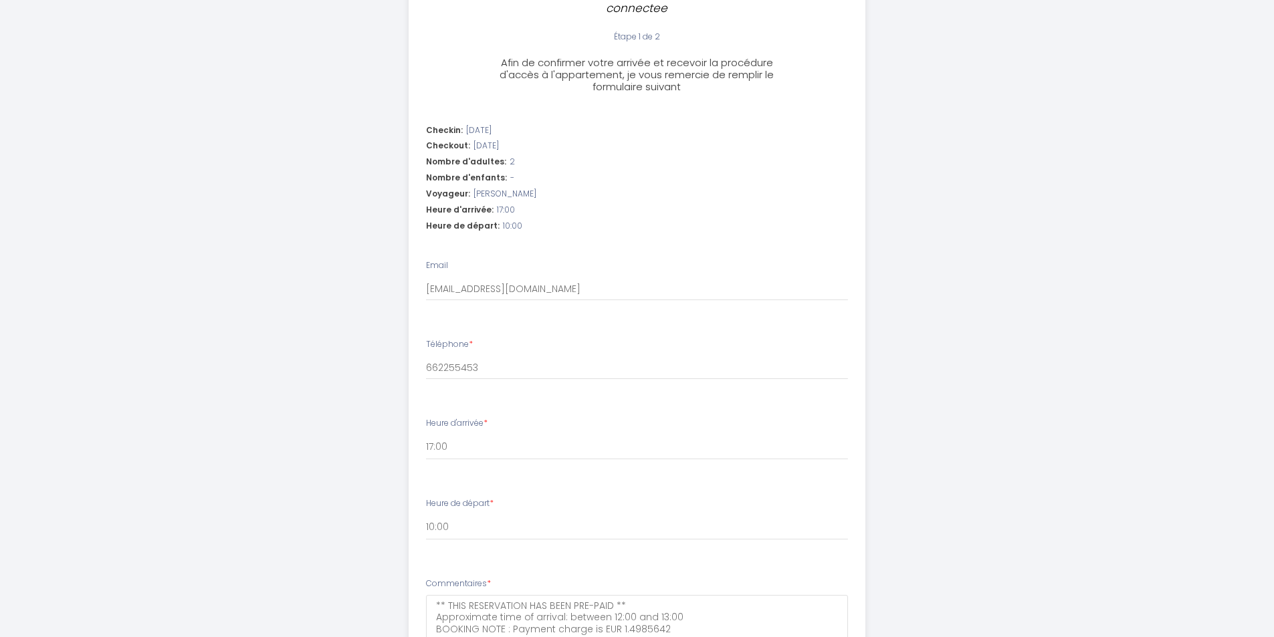
scroll to position [468, 0]
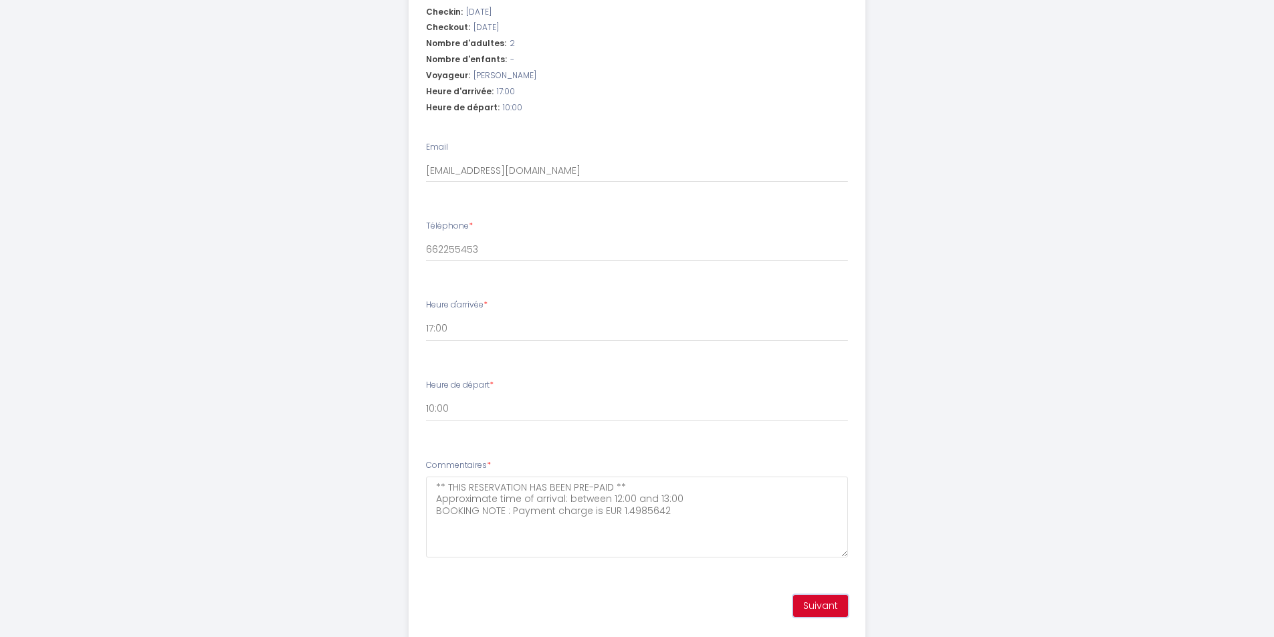
click at [830, 611] on button "Suivant" at bounding box center [820, 606] width 55 height 23
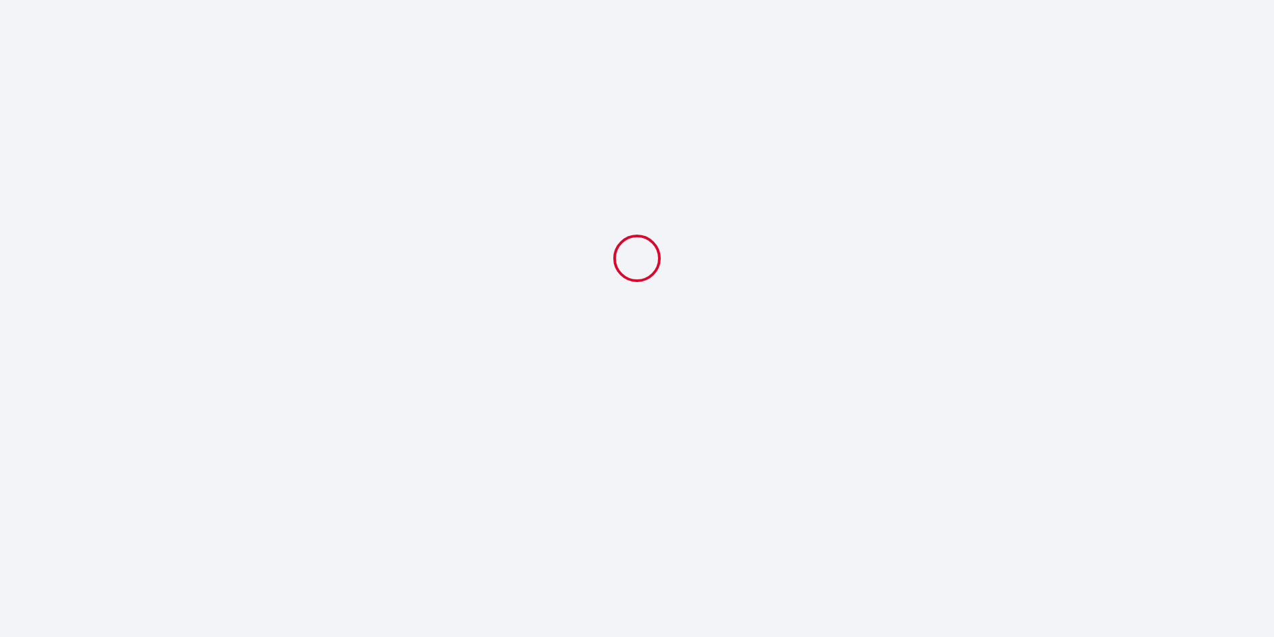
select select "10:00"
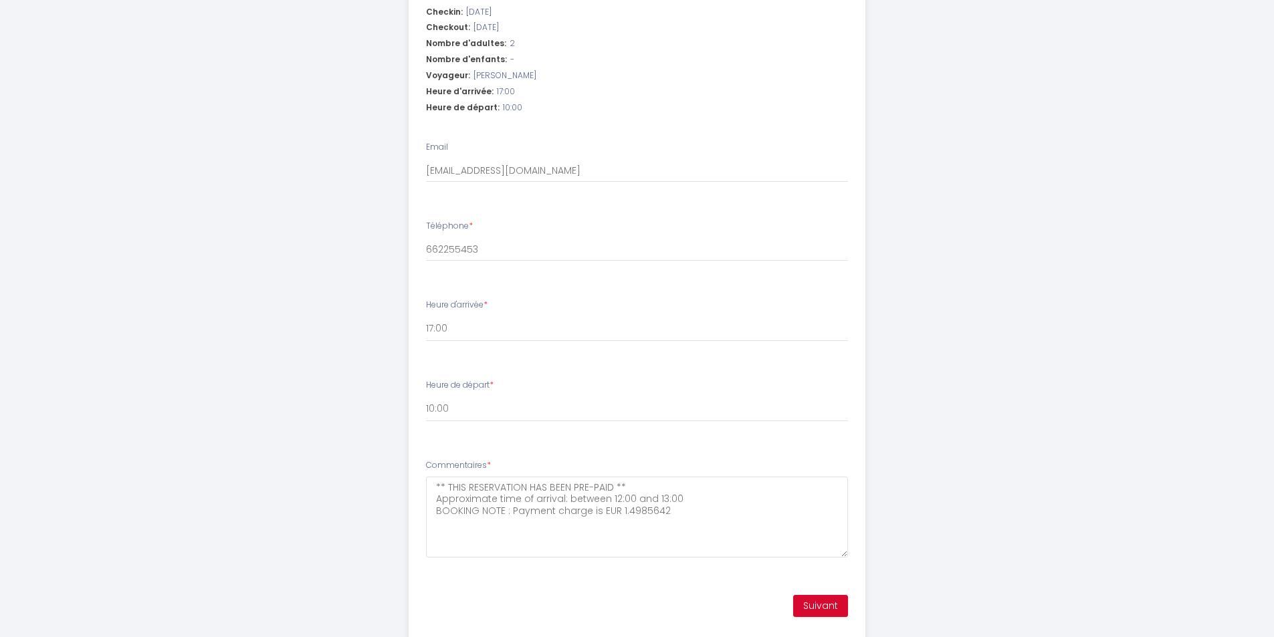
scroll to position [503, 0]
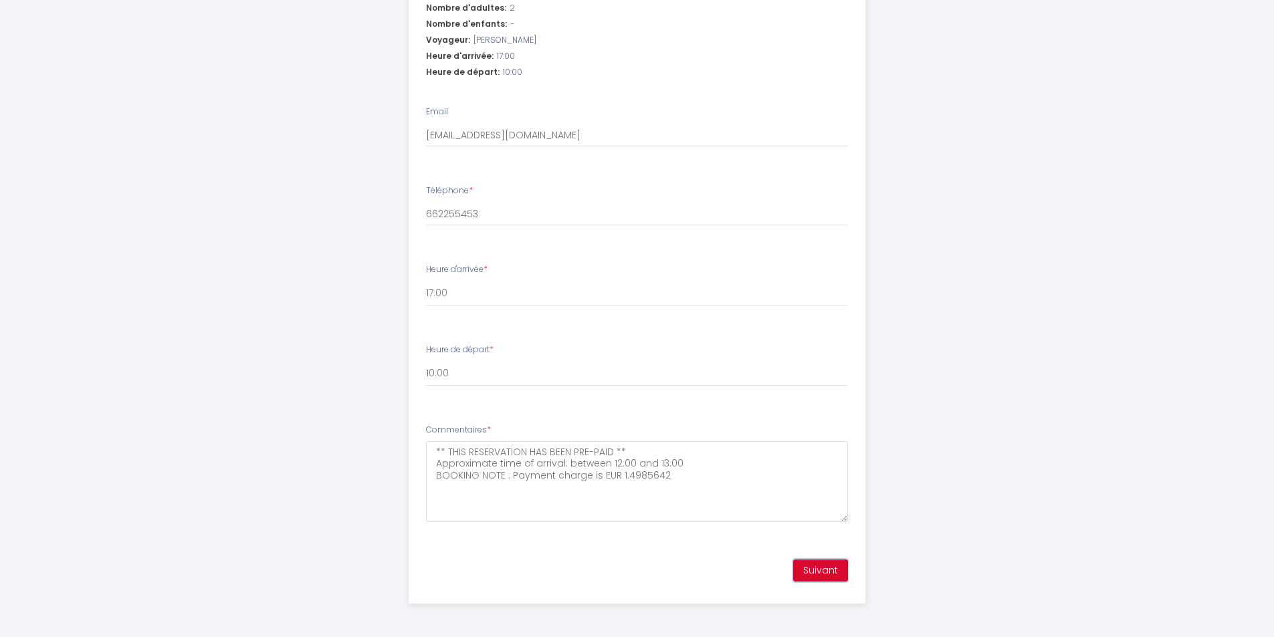
click at [816, 571] on button "Suivant" at bounding box center [820, 571] width 55 height 23
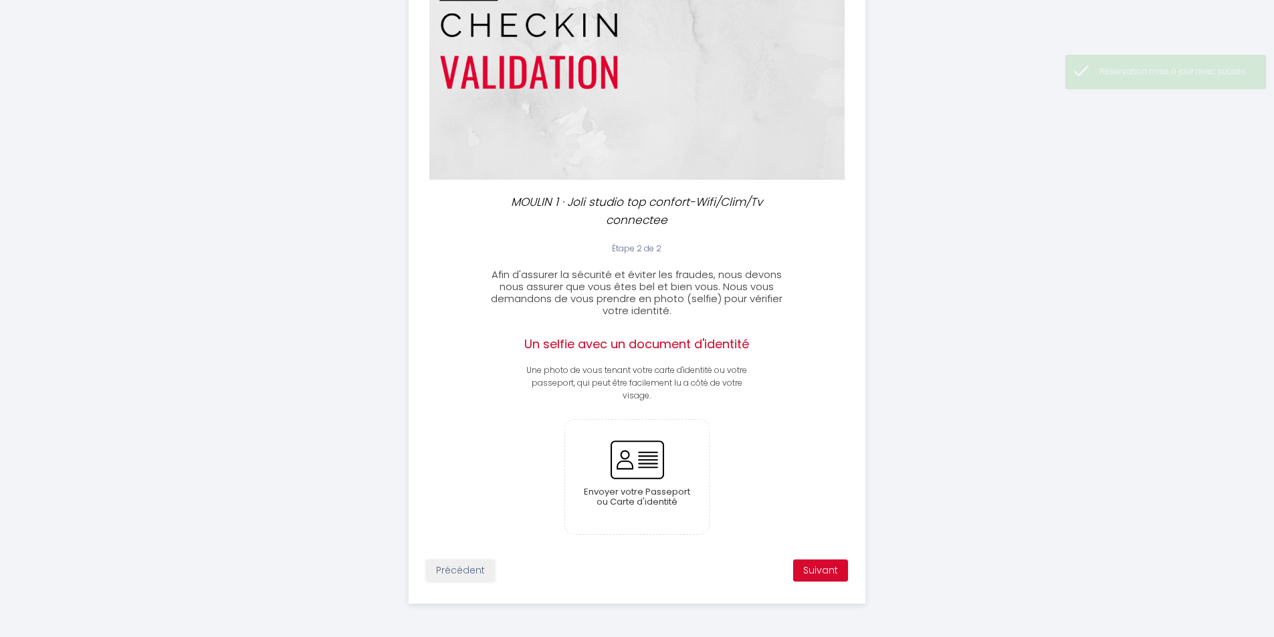
scroll to position [138, 0]
click at [646, 465] on input "file" at bounding box center [637, 477] width 144 height 114
click at [828, 572] on button "Suivant" at bounding box center [820, 571] width 55 height 23
